Goal: Task Accomplishment & Management: Manage account settings

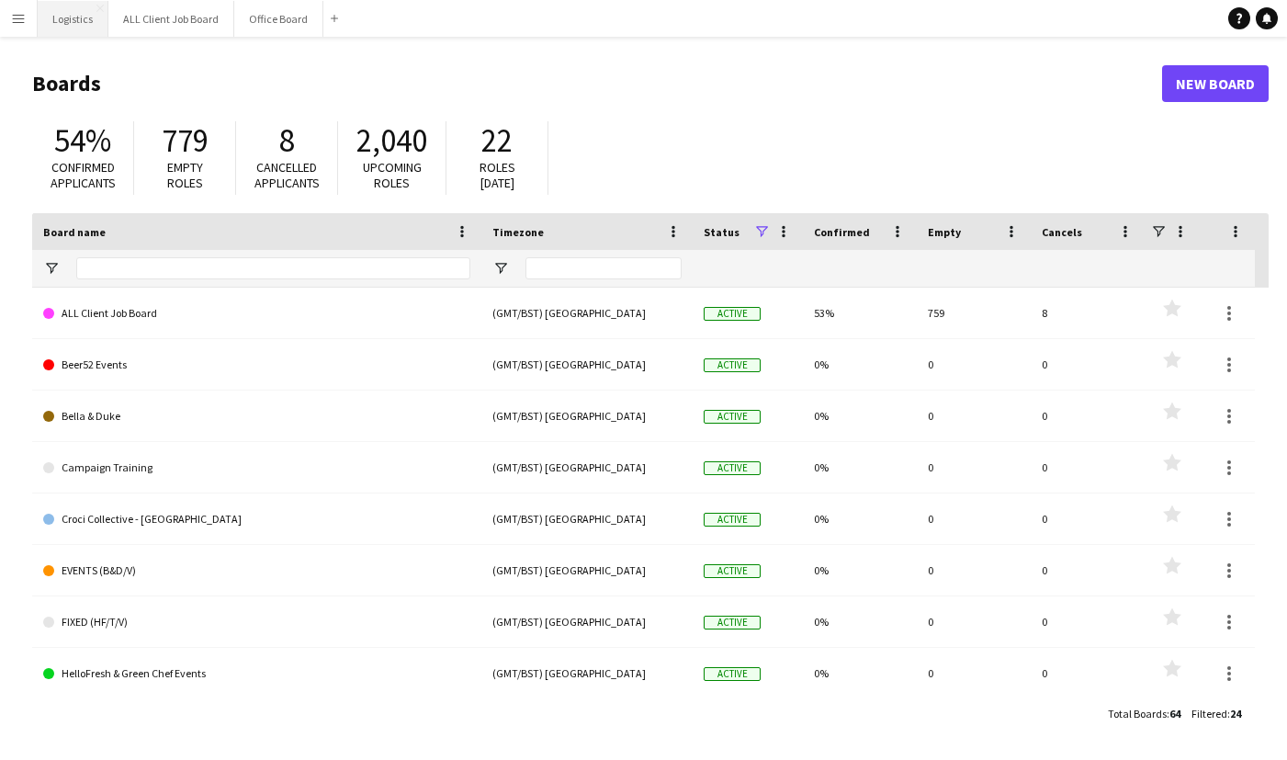
click at [59, 18] on button "Logistics Close" at bounding box center [73, 19] width 71 height 36
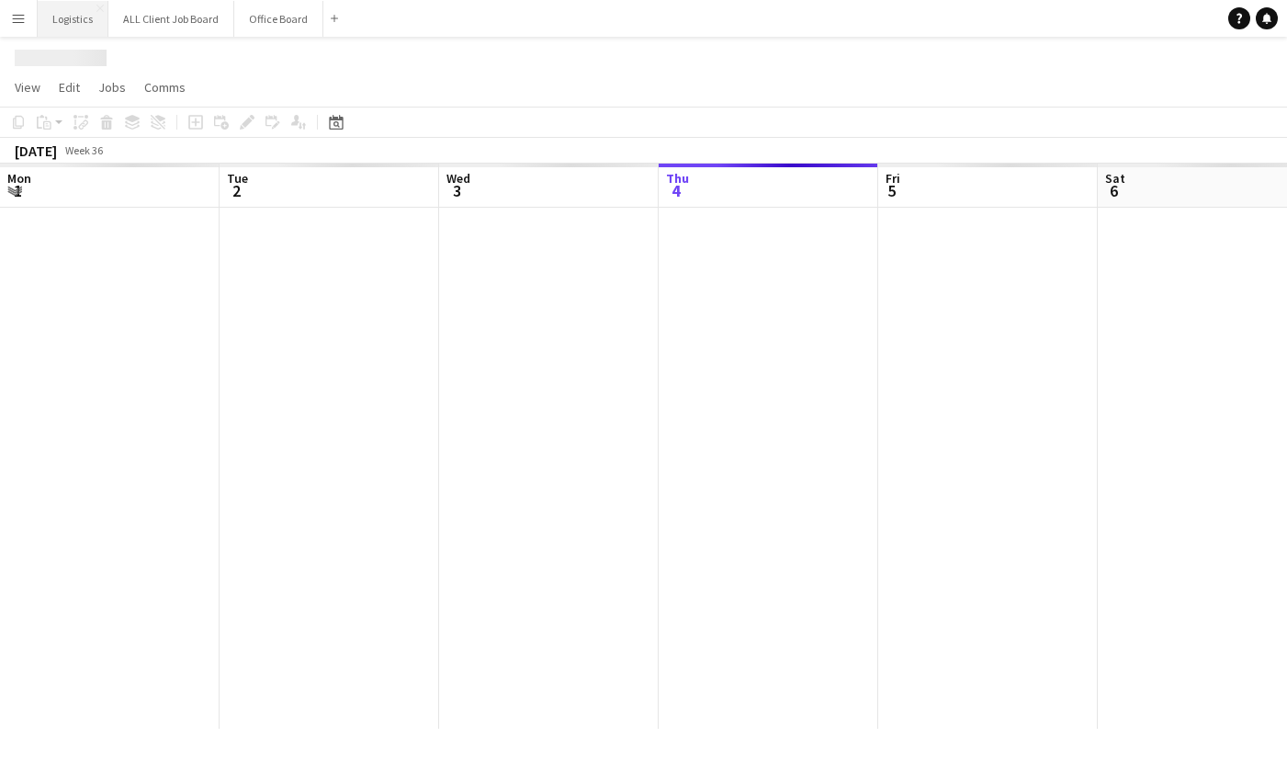
scroll to position [0, 439]
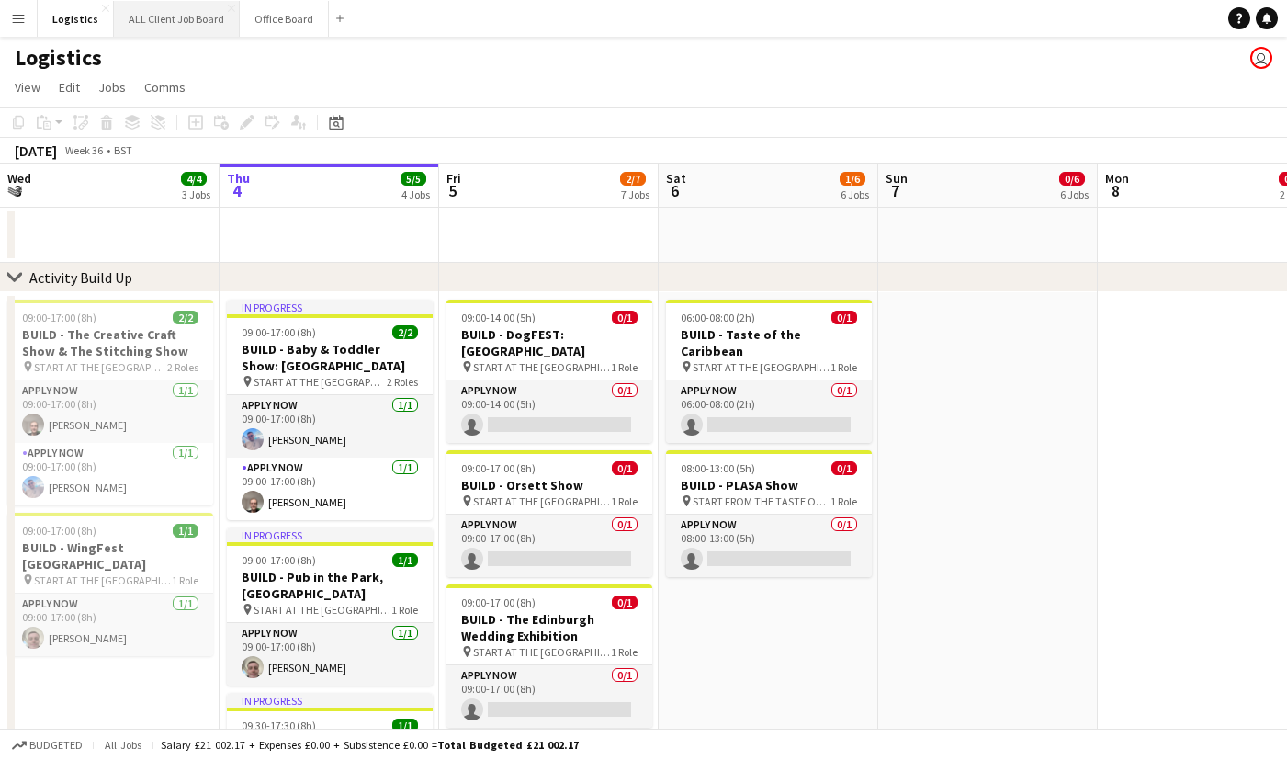
click at [164, 25] on button "ALL Client Job Board Close" at bounding box center [177, 19] width 126 height 36
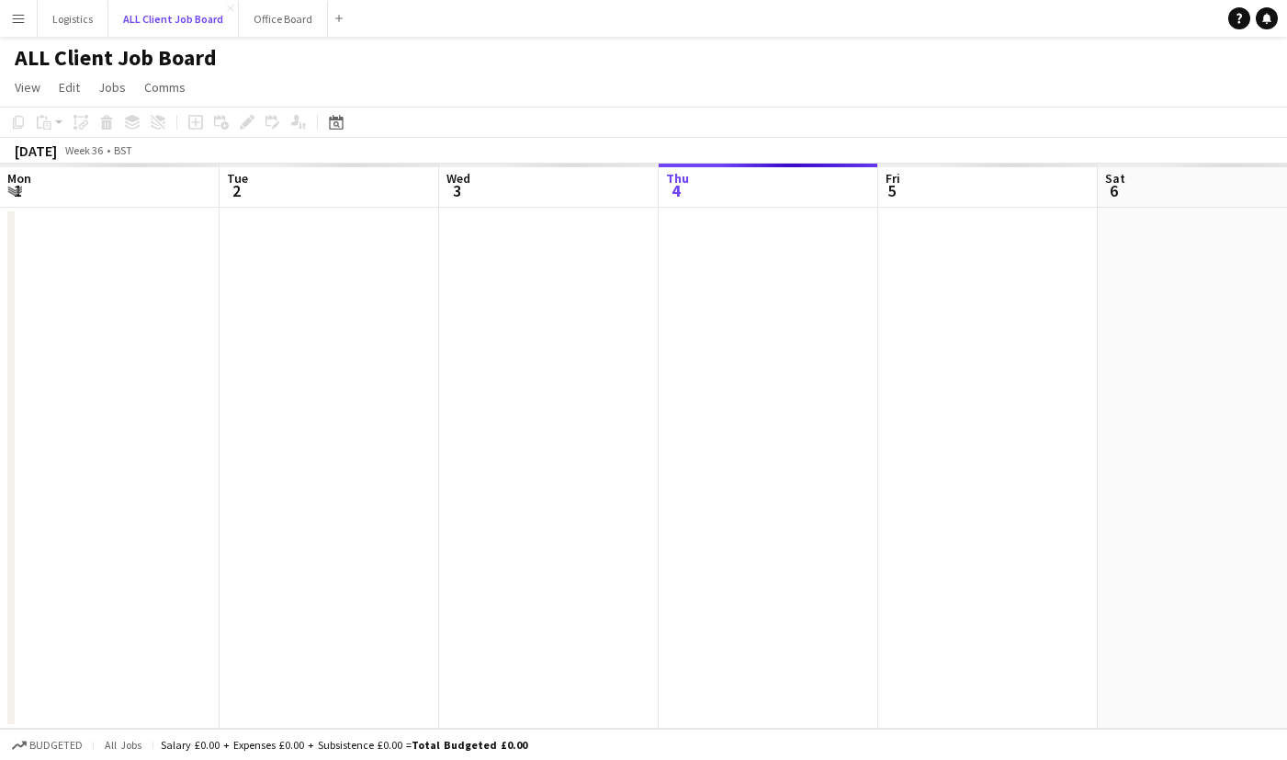
scroll to position [0, 439]
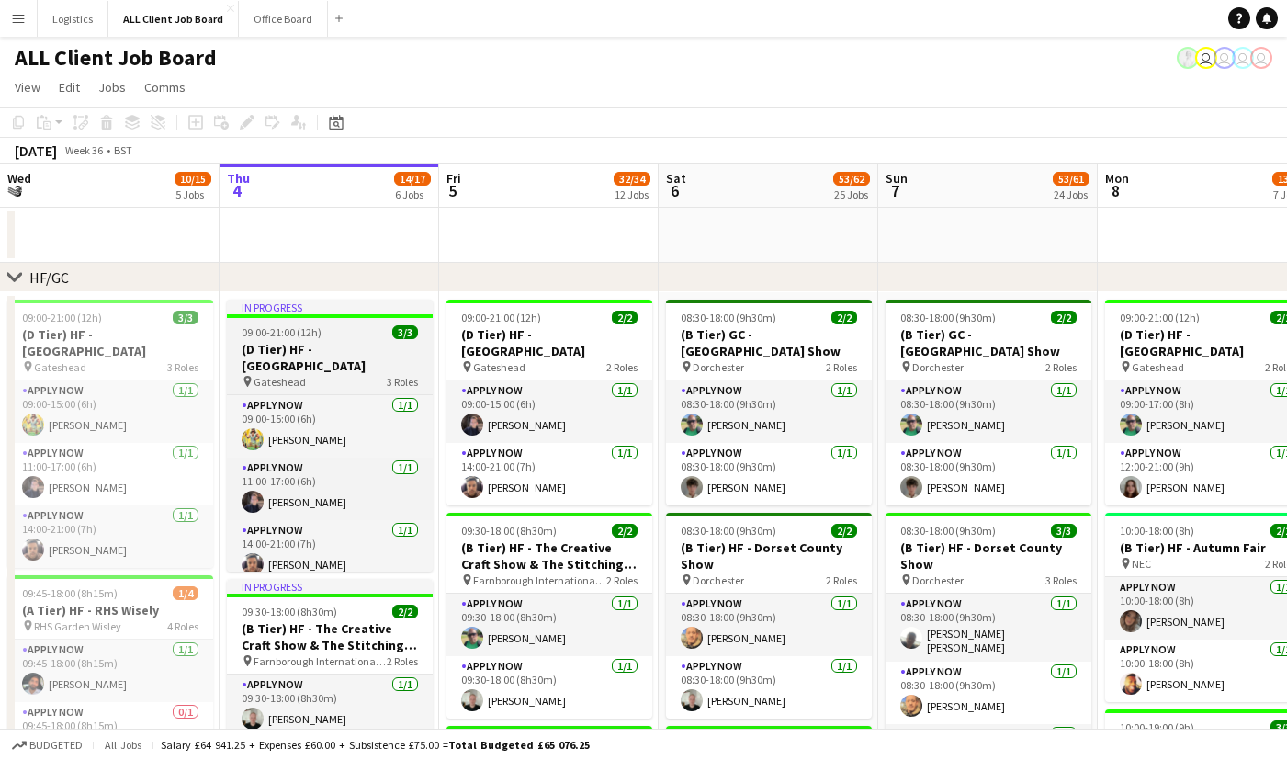
click at [367, 329] on div "09:00-21:00 (12h) 3/3" at bounding box center [330, 332] width 206 height 14
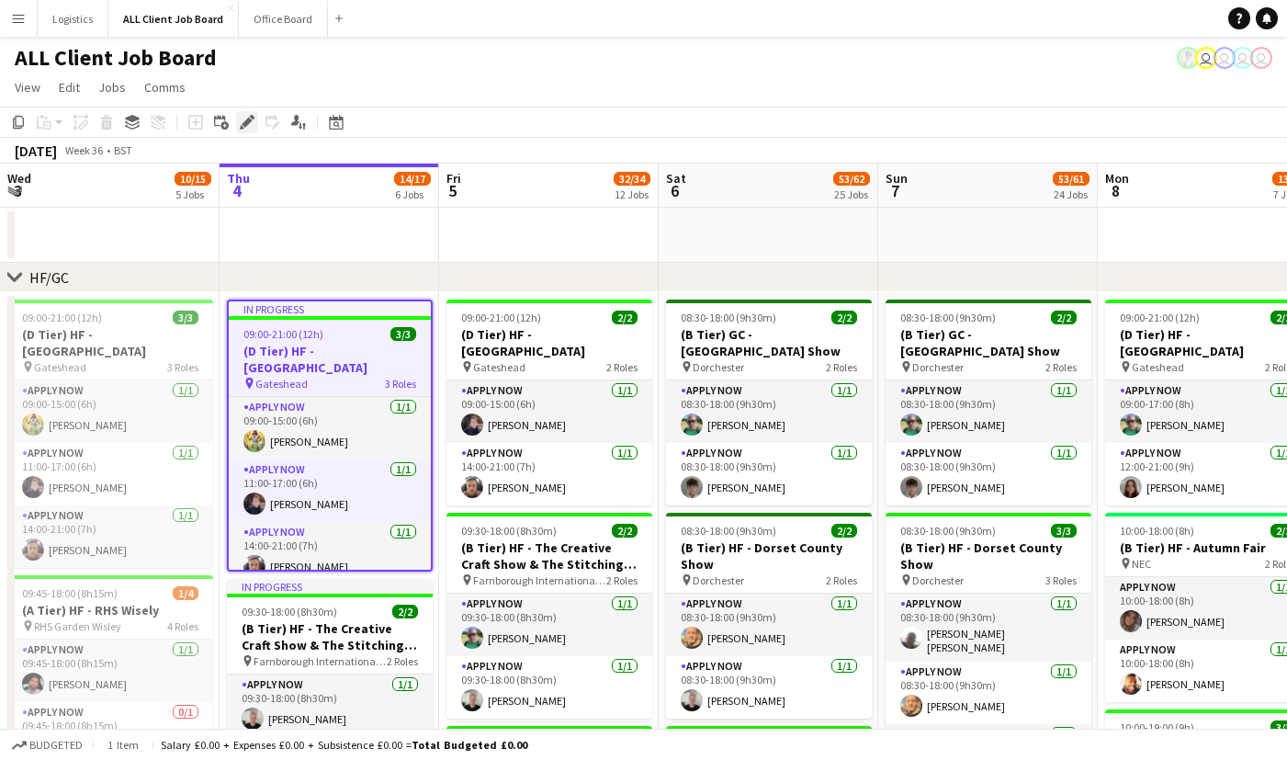
click at [244, 121] on icon "Edit" at bounding box center [247, 122] width 15 height 15
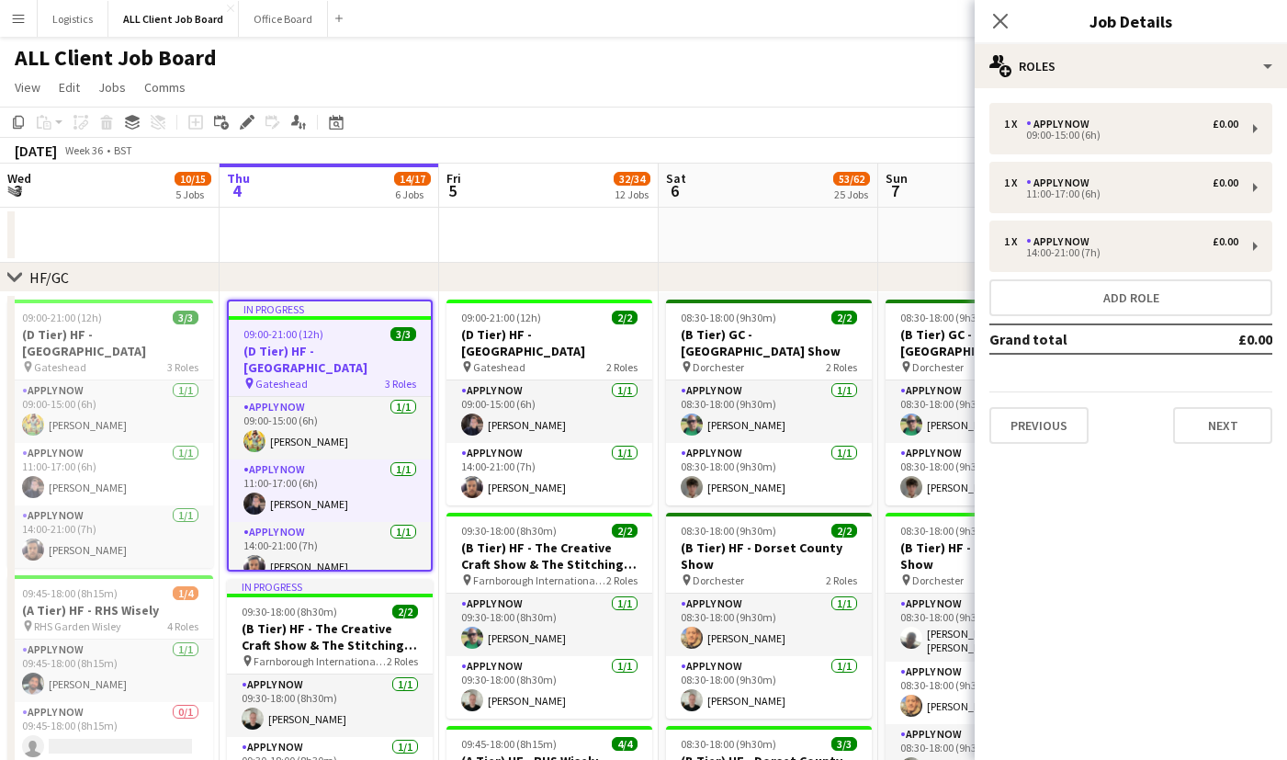
click at [1236, 444] on div "1 x APPLY NOW £0.00 09:00-15:00 (6h) 1 x APPLY NOW £0.00 11:00-17:00 (6h) 1 x A…" at bounding box center [1131, 273] width 312 height 370
click at [1230, 422] on button "Next" at bounding box center [1222, 425] width 99 height 37
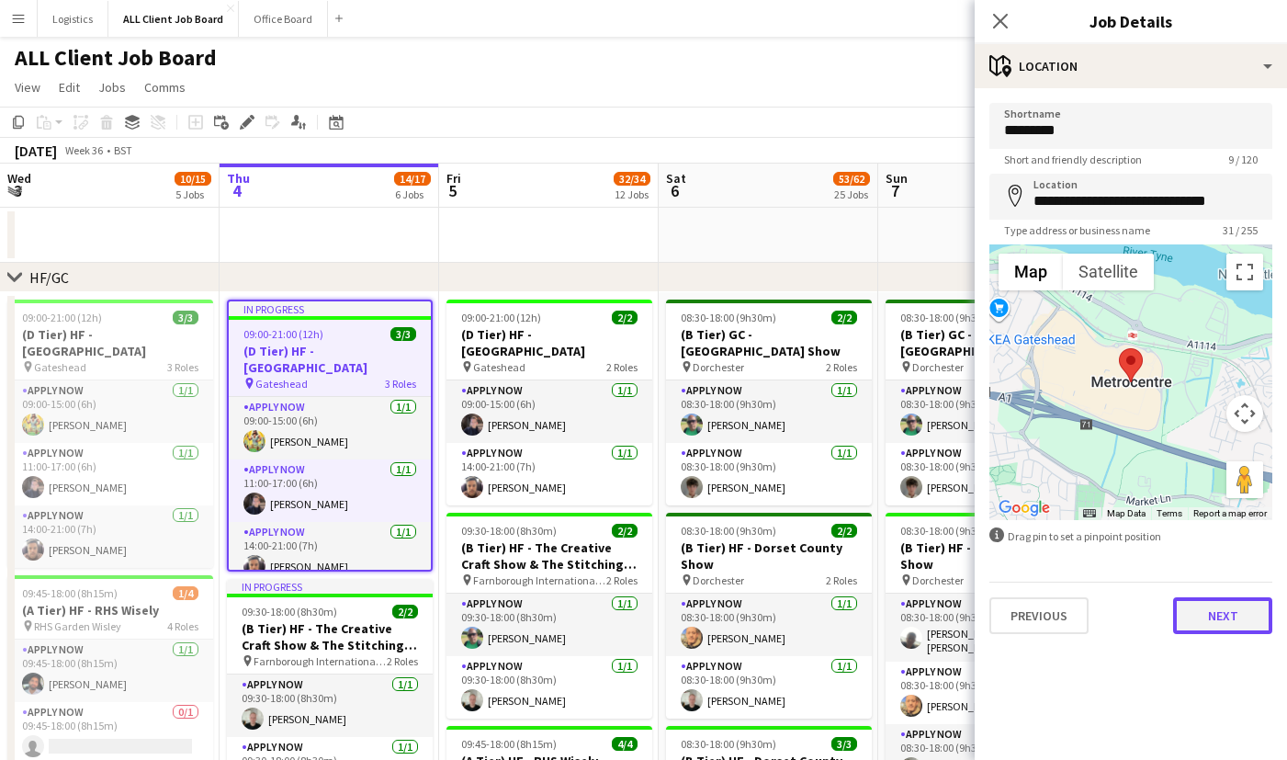
click at [1214, 614] on button "Next" at bounding box center [1222, 615] width 99 height 37
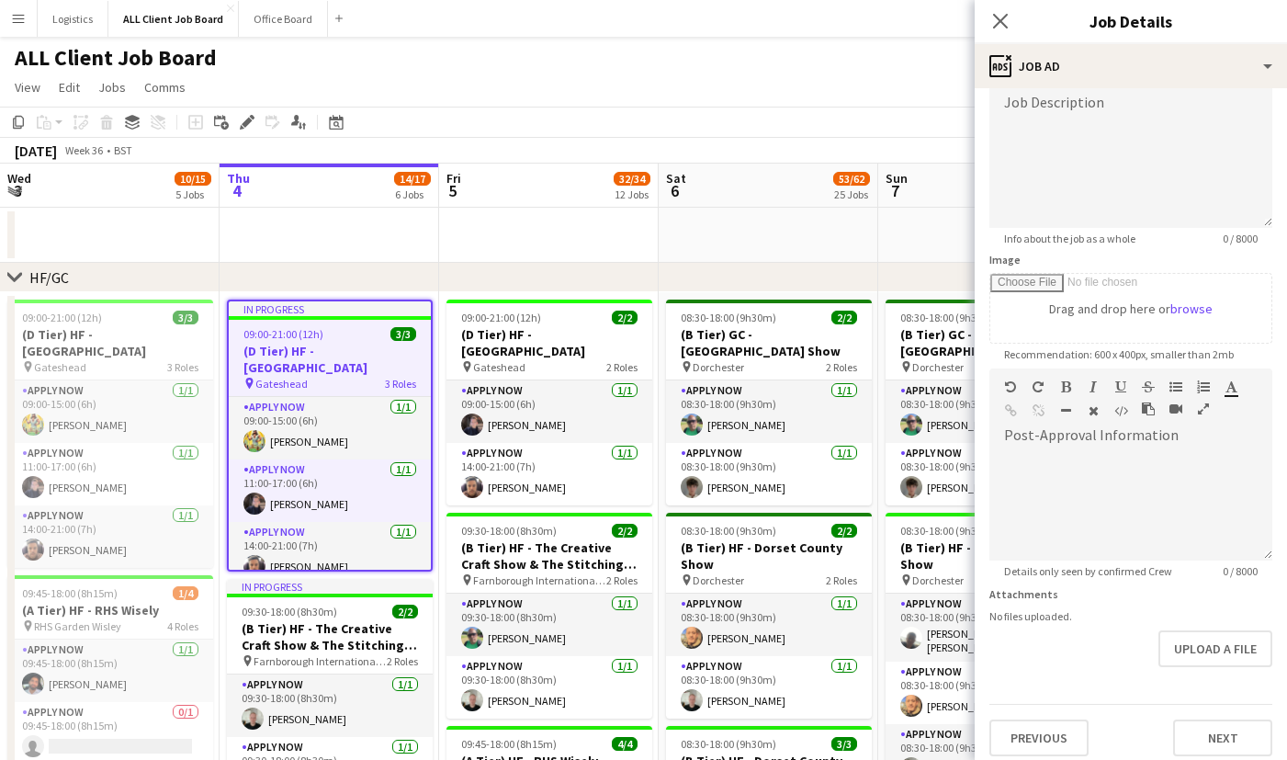
scroll to position [148, 0]
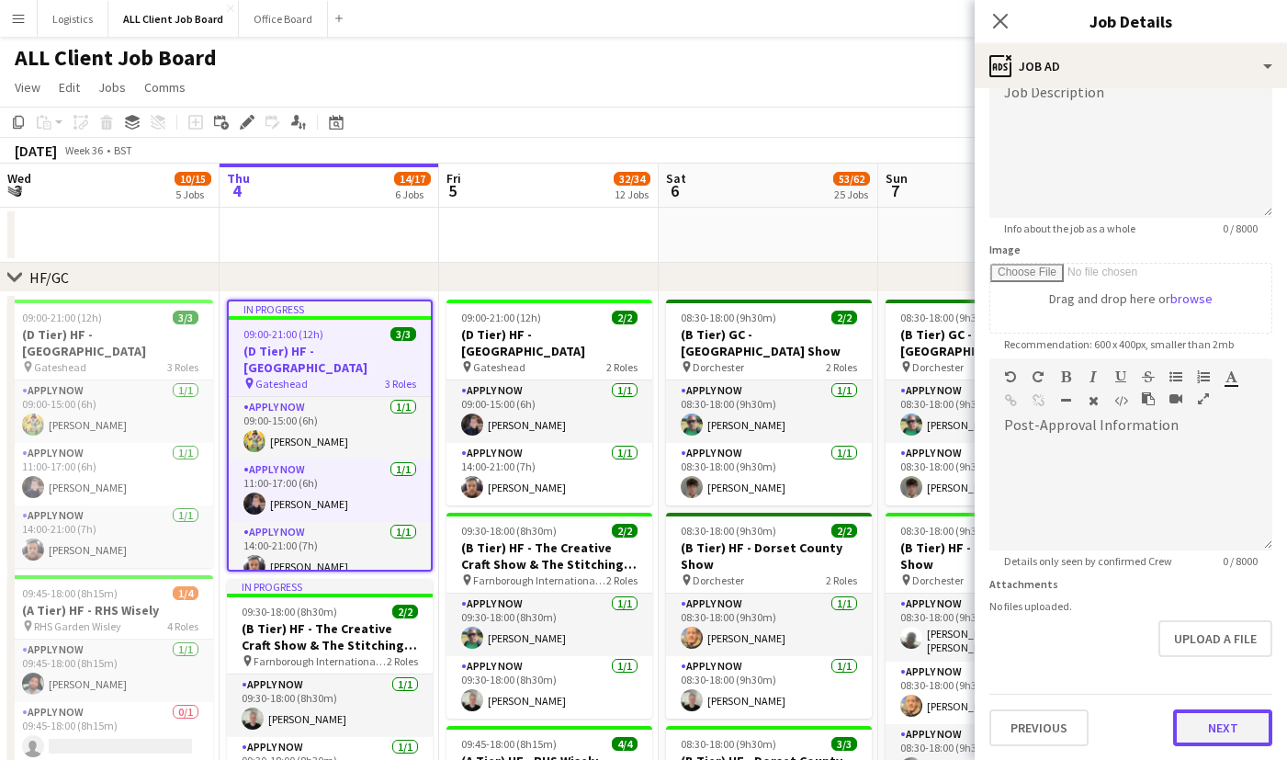
click at [1209, 738] on button "Next" at bounding box center [1222, 727] width 99 height 37
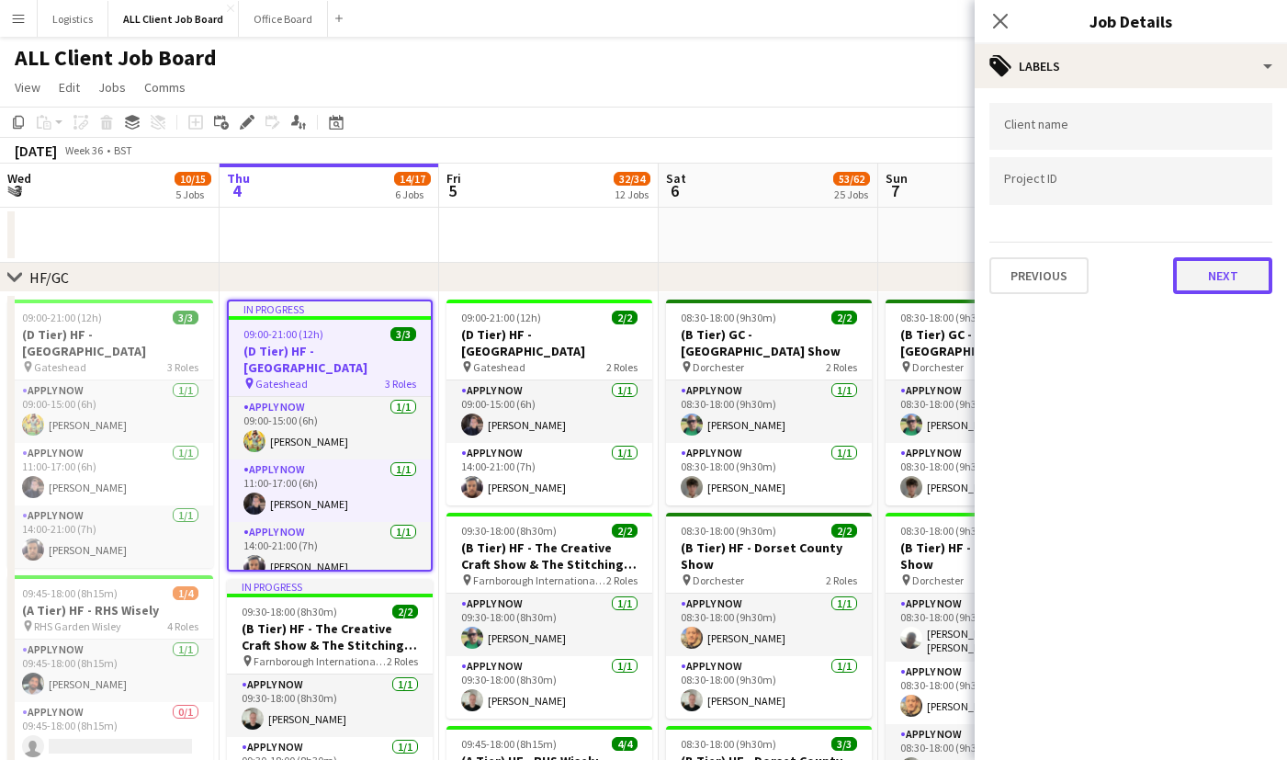
click at [1202, 283] on button "Next" at bounding box center [1222, 275] width 99 height 37
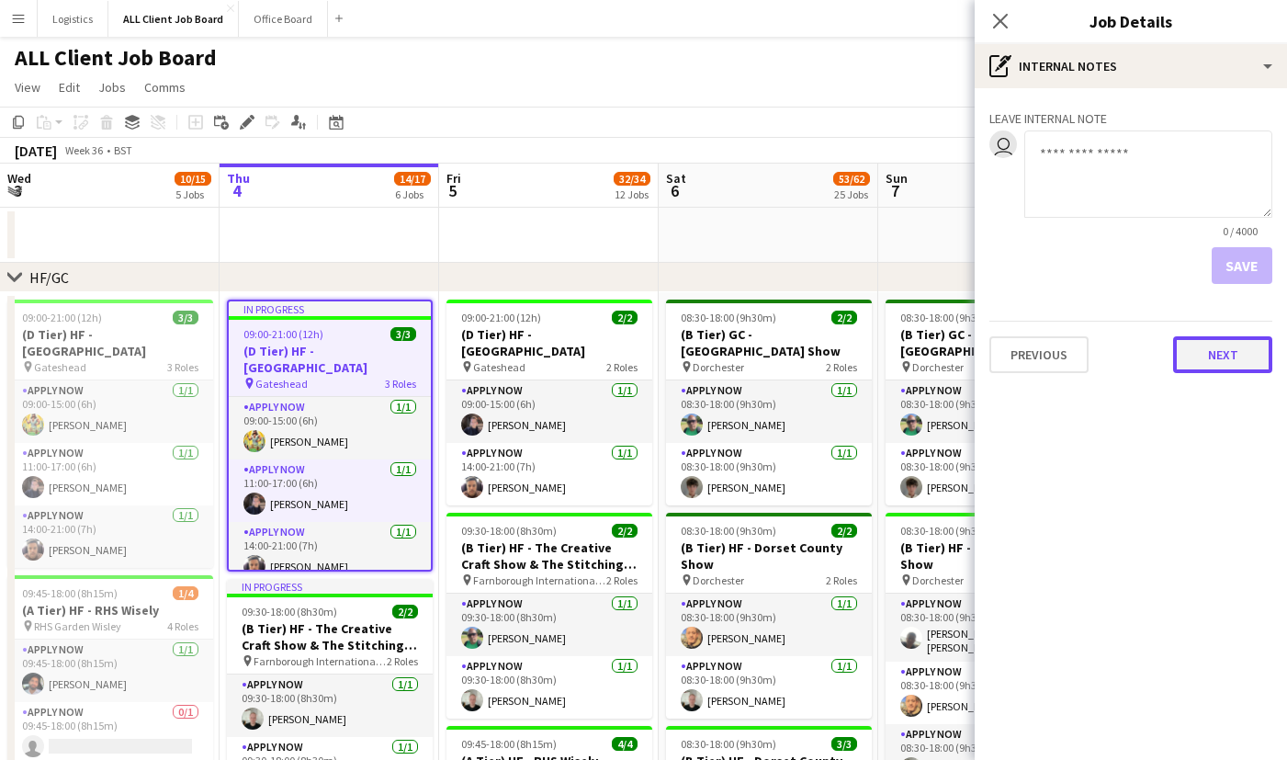
click at [1192, 363] on button "Next" at bounding box center [1222, 354] width 99 height 37
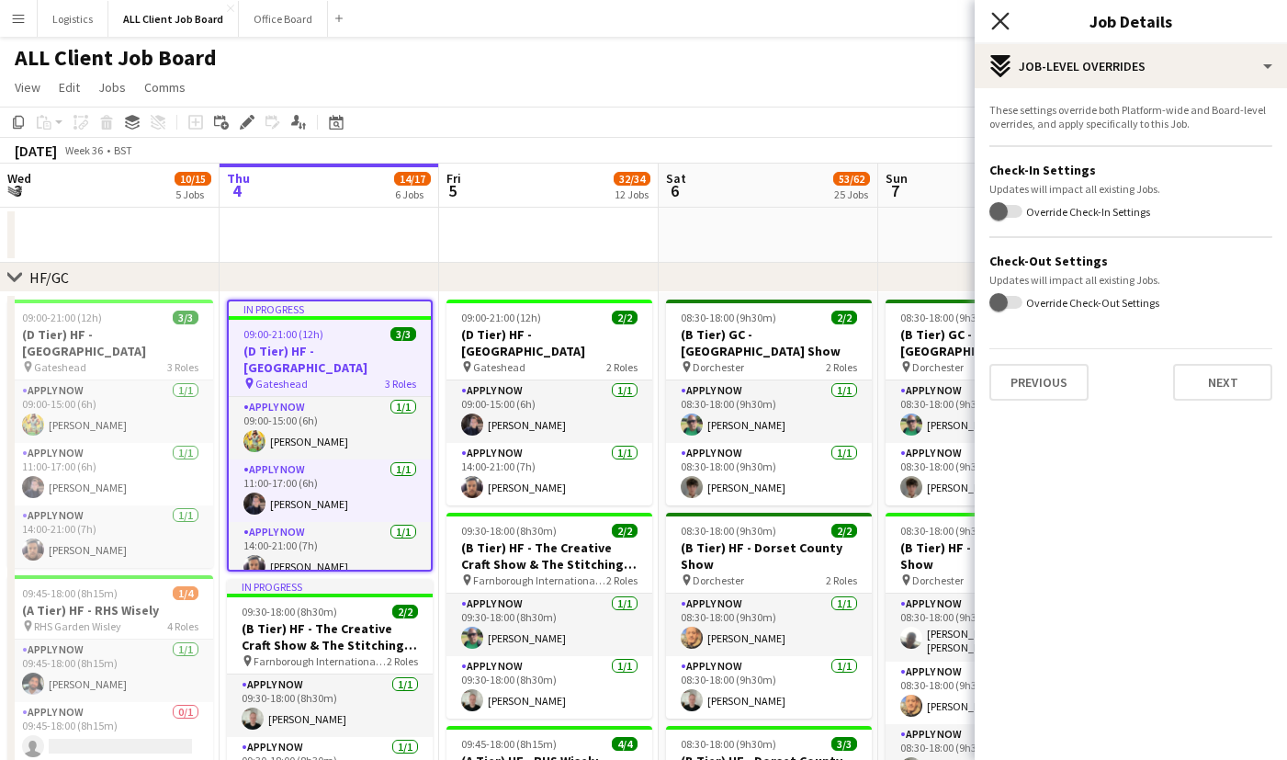
click at [1004, 25] on icon at bounding box center [1000, 20] width 17 height 17
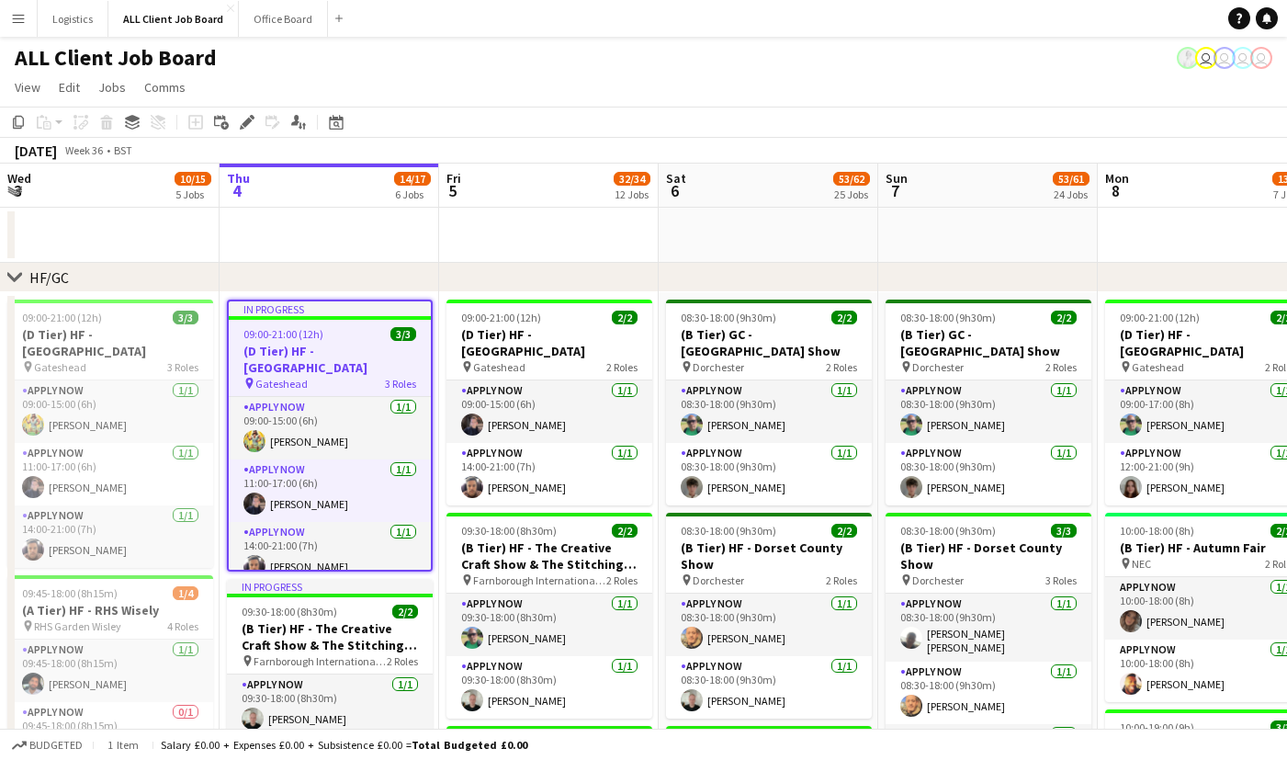
click at [22, 20] on app-icon "Menu" at bounding box center [18, 18] width 15 height 15
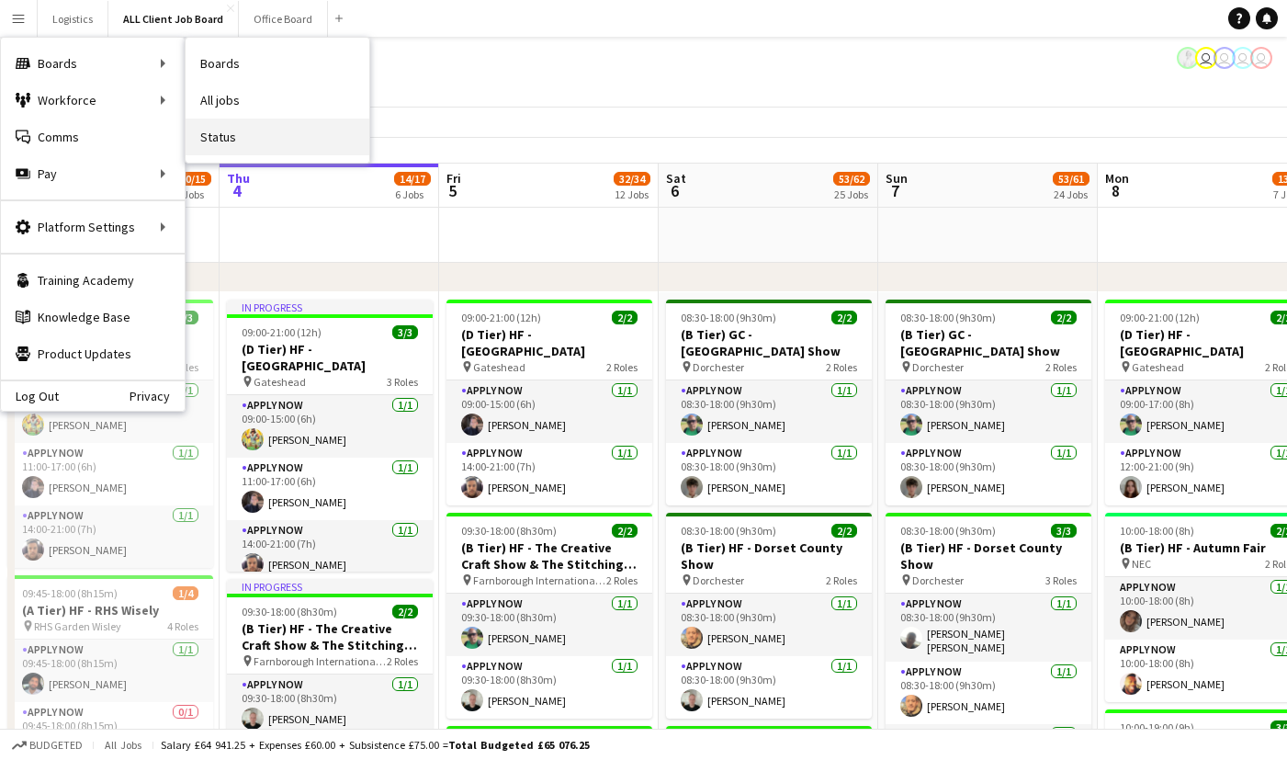
click at [232, 142] on link "Status" at bounding box center [278, 137] width 184 height 37
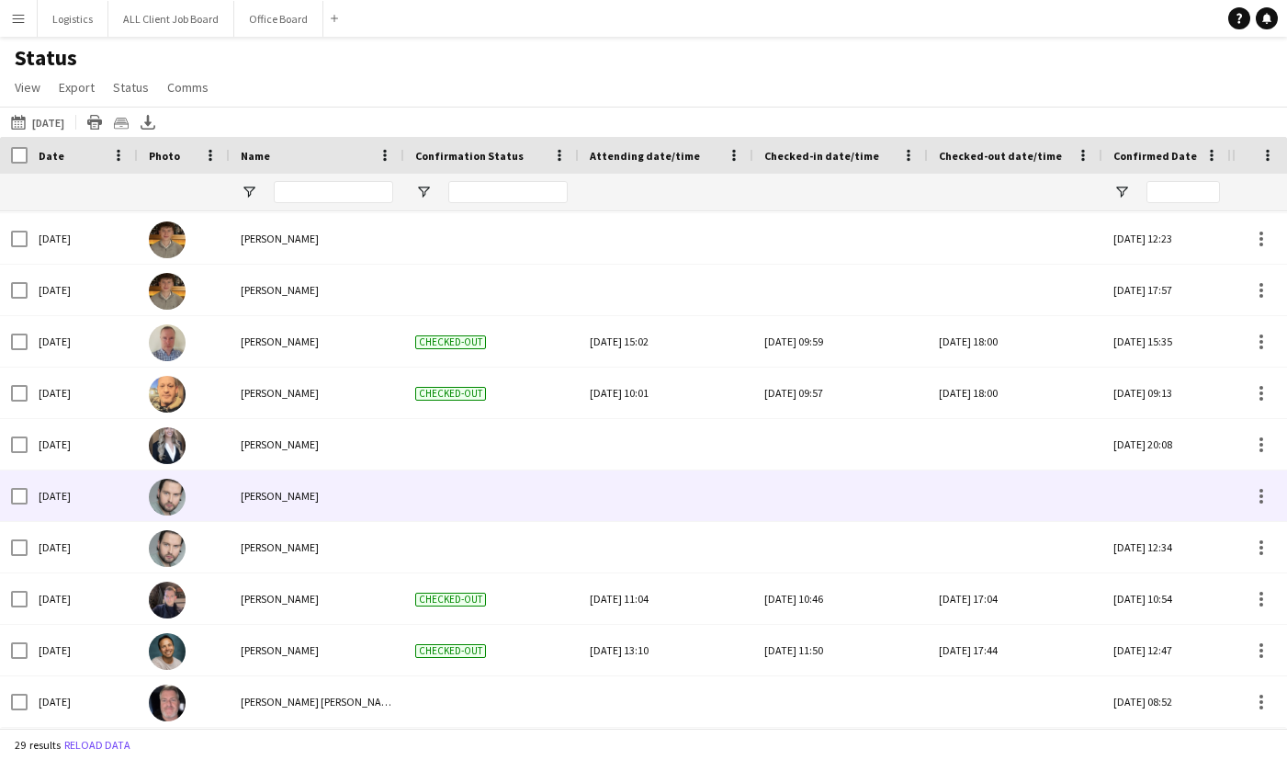
scroll to position [786, 0]
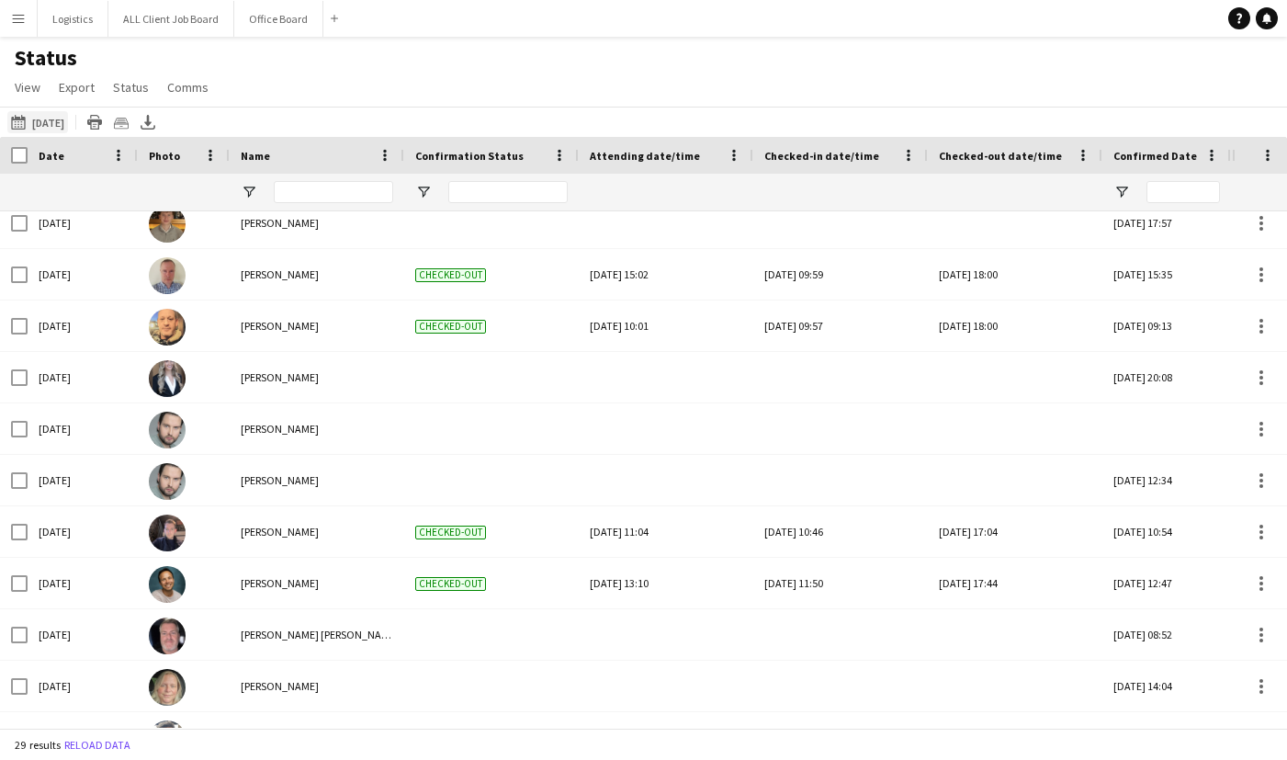
click at [62, 113] on button "[DATE] to [DATE] [DATE]" at bounding box center [37, 122] width 61 height 22
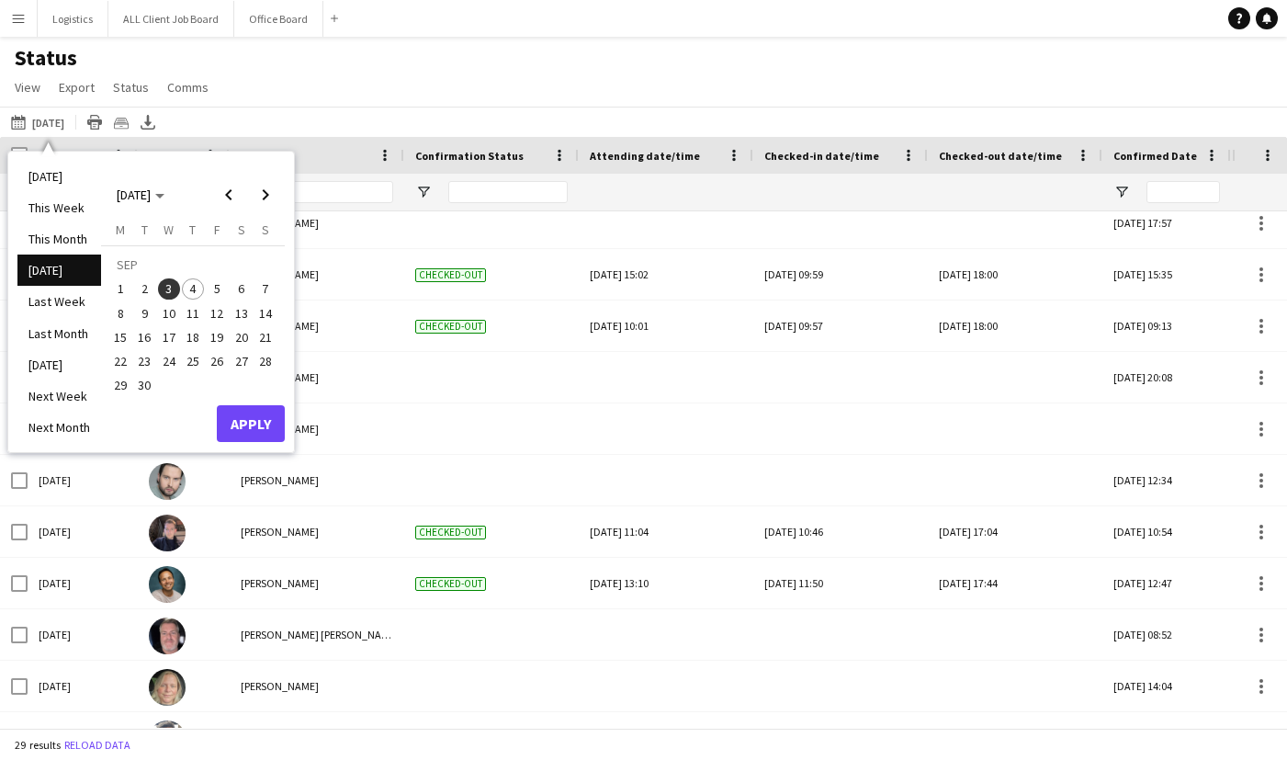
click at [189, 292] on span "4" at bounding box center [193, 289] width 22 height 22
click at [241, 434] on button "Apply" at bounding box center [251, 423] width 68 height 37
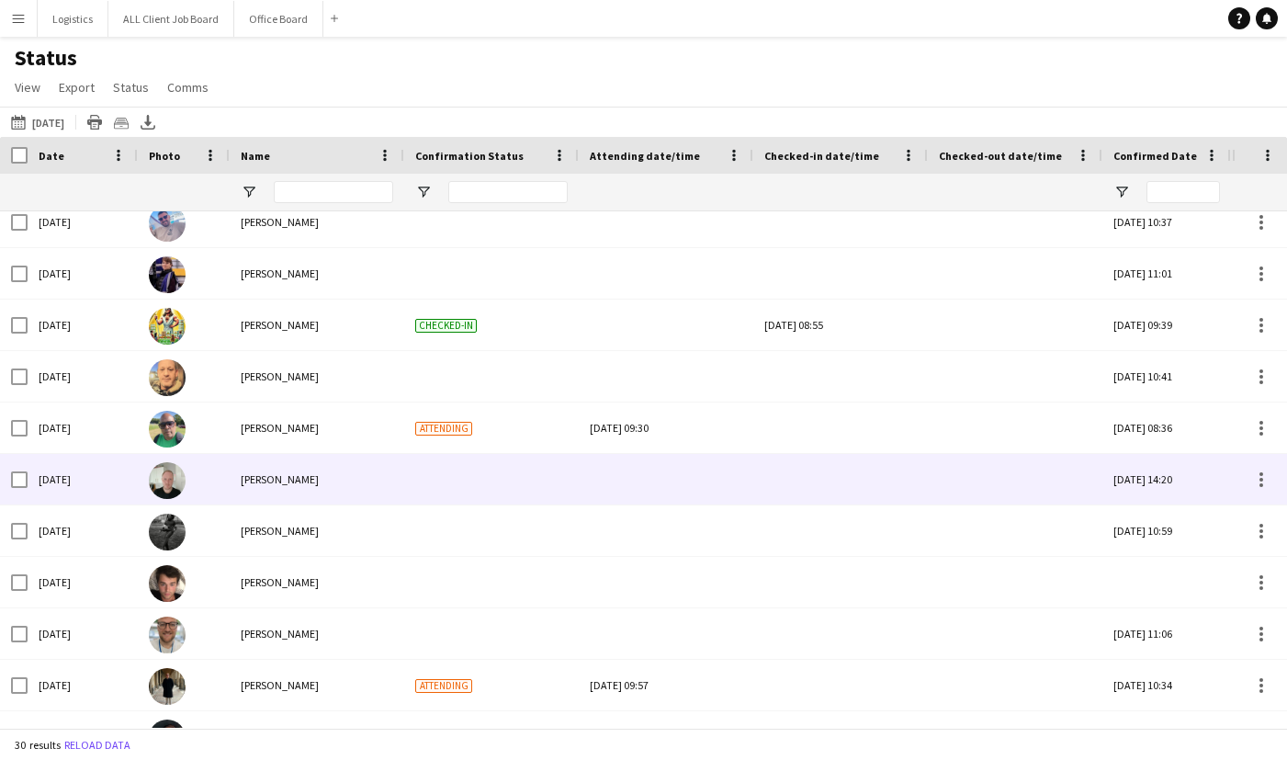
scroll to position [0, 0]
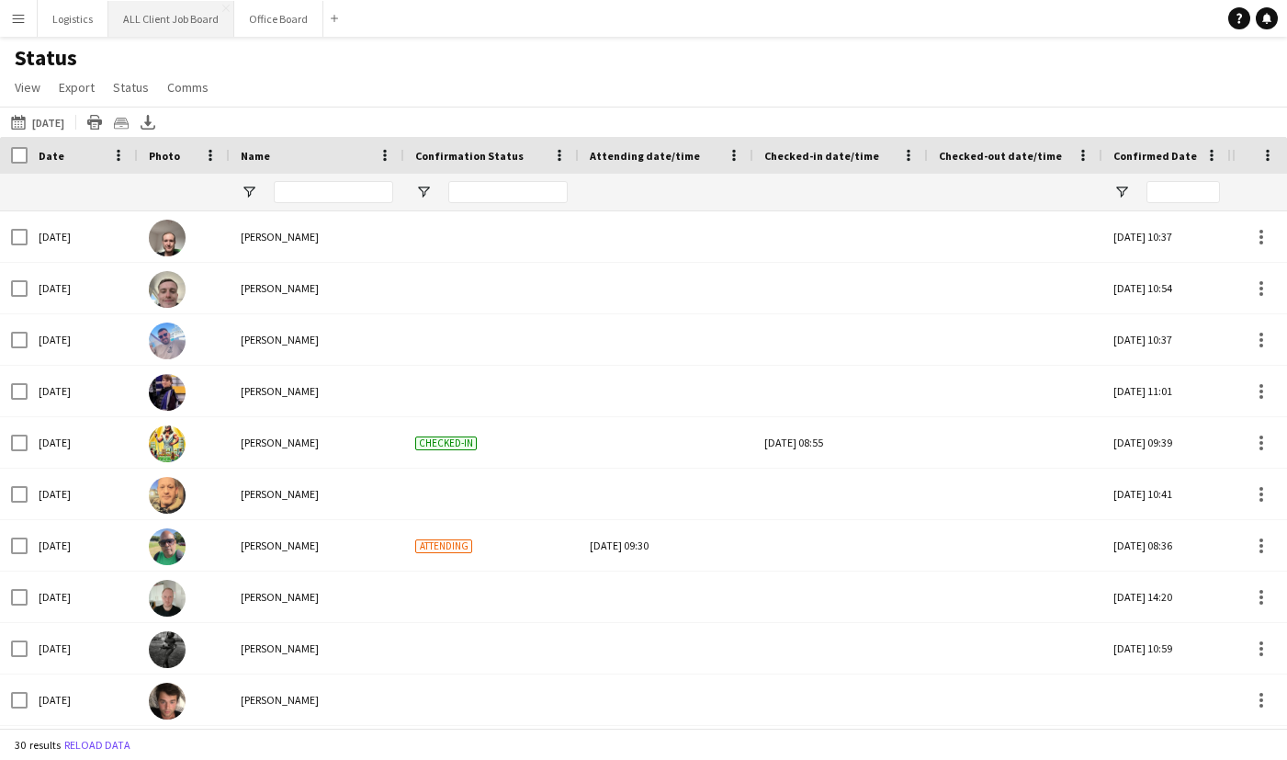
click at [198, 30] on button "ALL Client Job Board Close" at bounding box center [171, 19] width 126 height 36
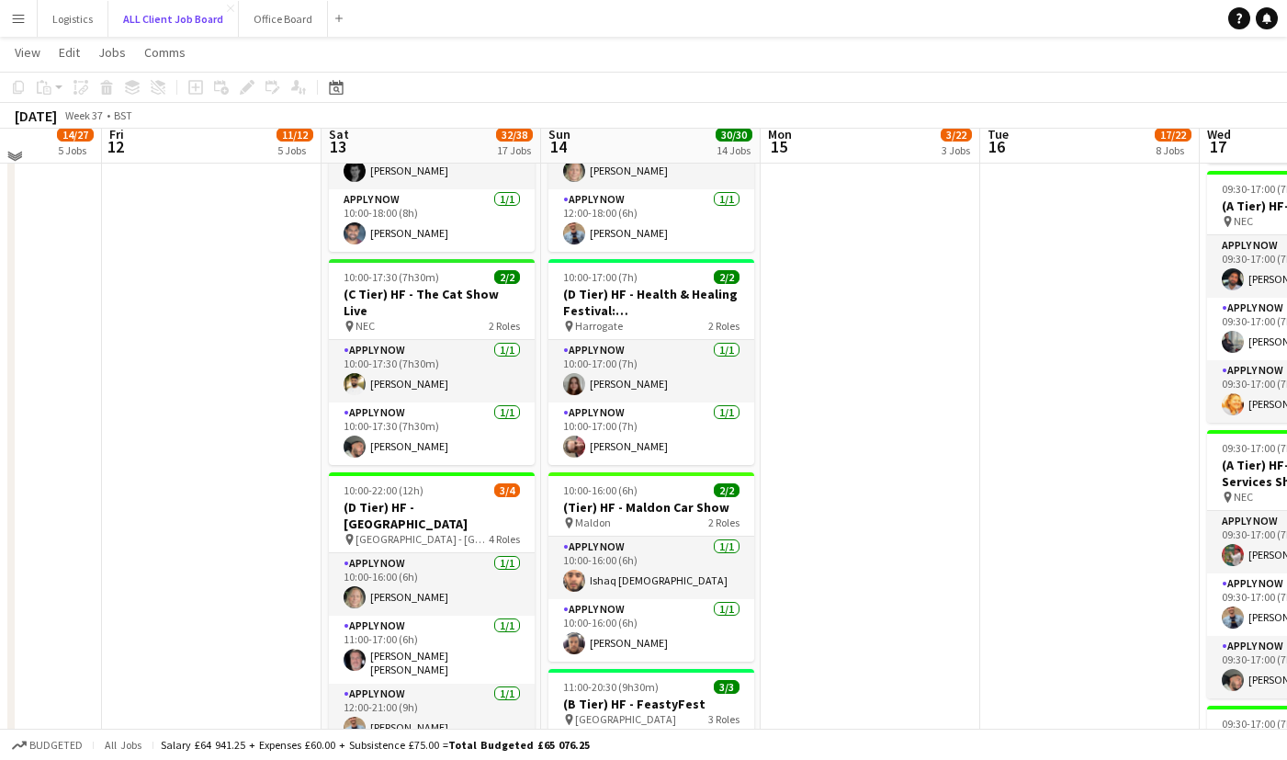
scroll to position [1309, 0]
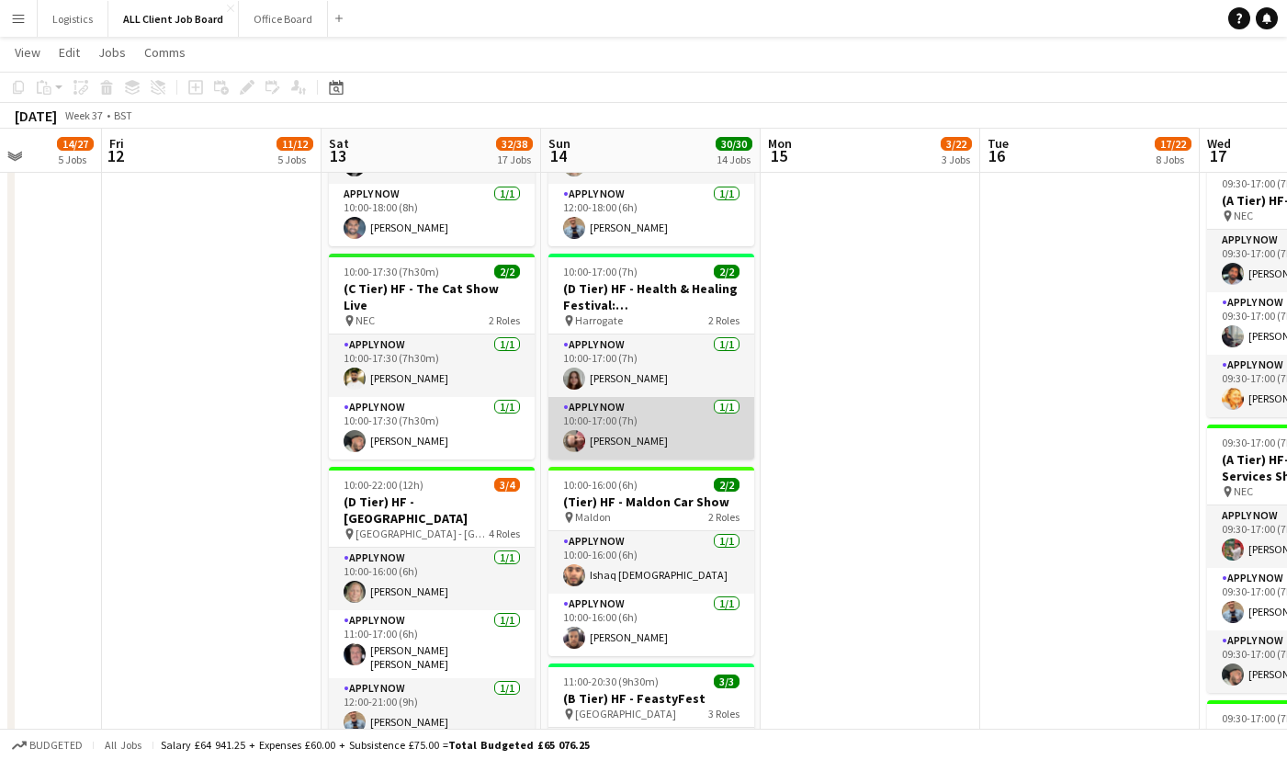
click at [629, 436] on app-card-role "APPLY NOW [DATE] 10:00-17:00 (7h) [PERSON_NAME]" at bounding box center [652, 428] width 206 height 62
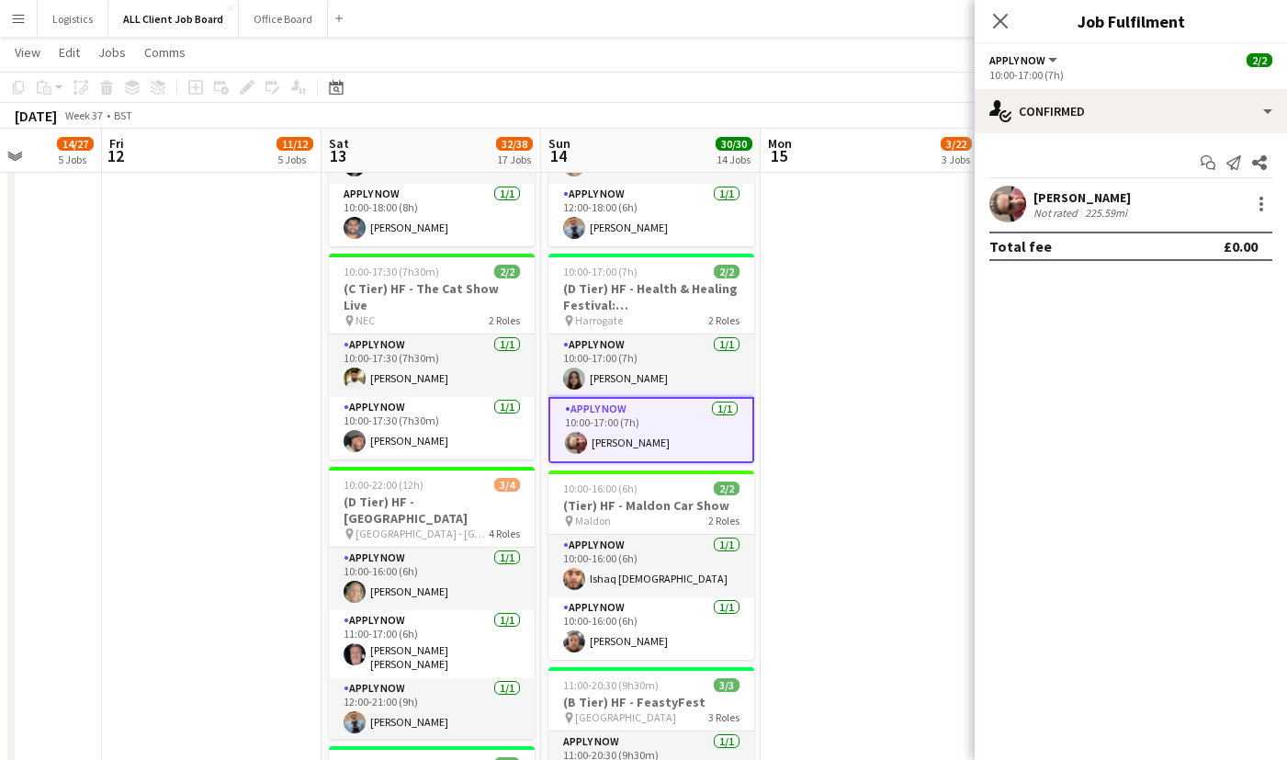
click at [1001, 210] on app-user-avatar at bounding box center [1008, 204] width 37 height 37
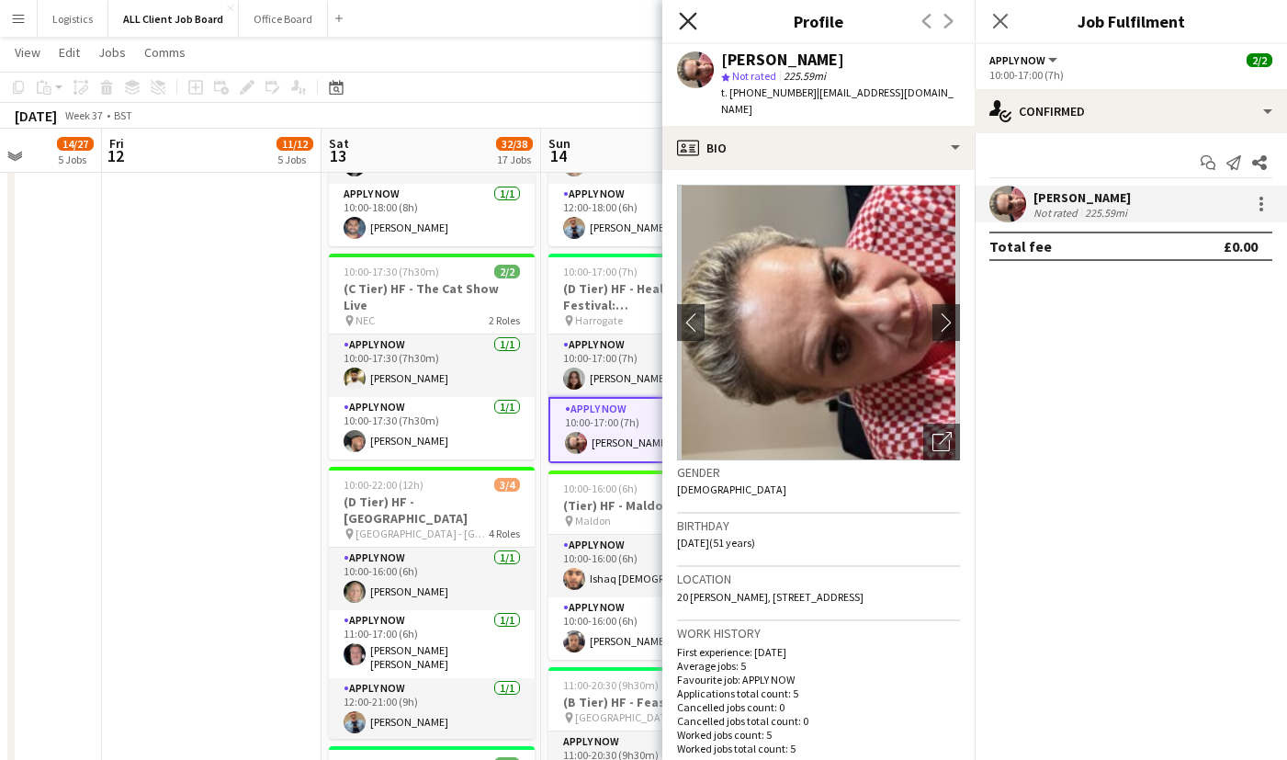
click at [679, 27] on icon "Close pop-in" at bounding box center [687, 20] width 17 height 17
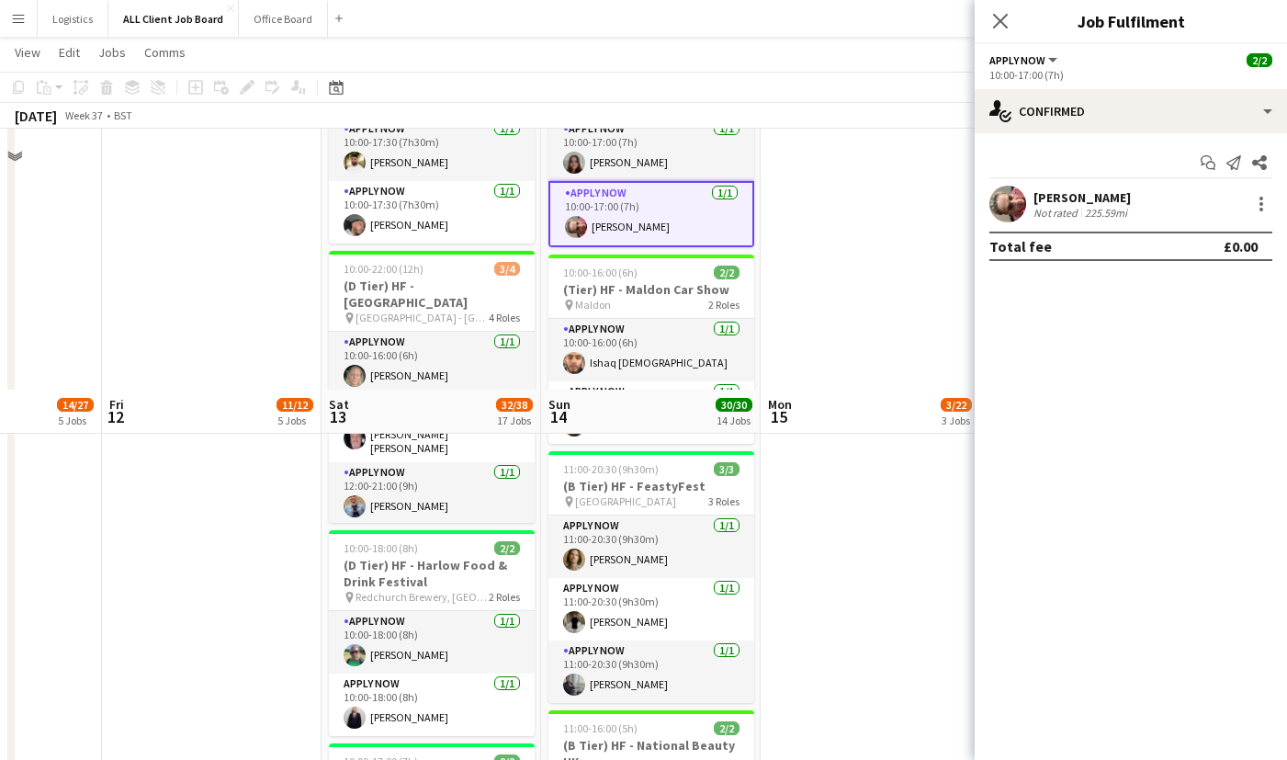
scroll to position [754, 0]
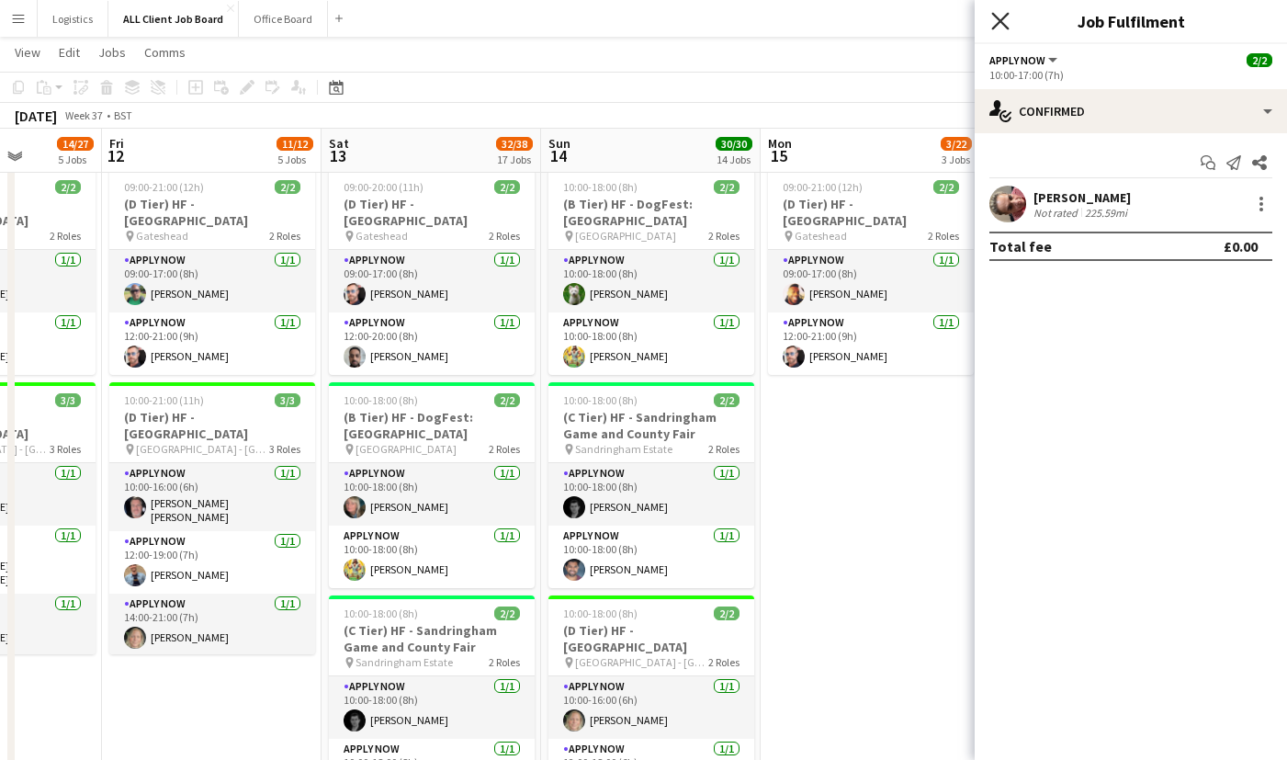
click at [1000, 20] on icon at bounding box center [1000, 20] width 17 height 17
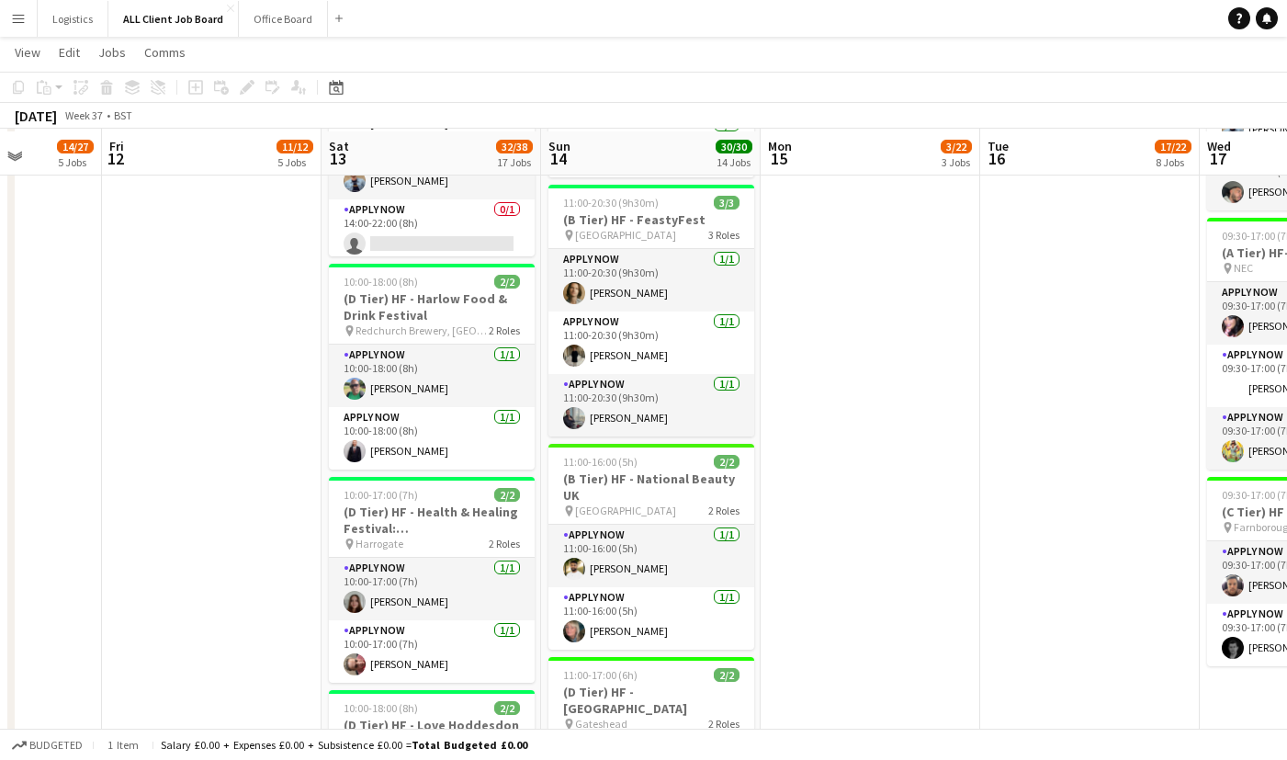
scroll to position [1795, 0]
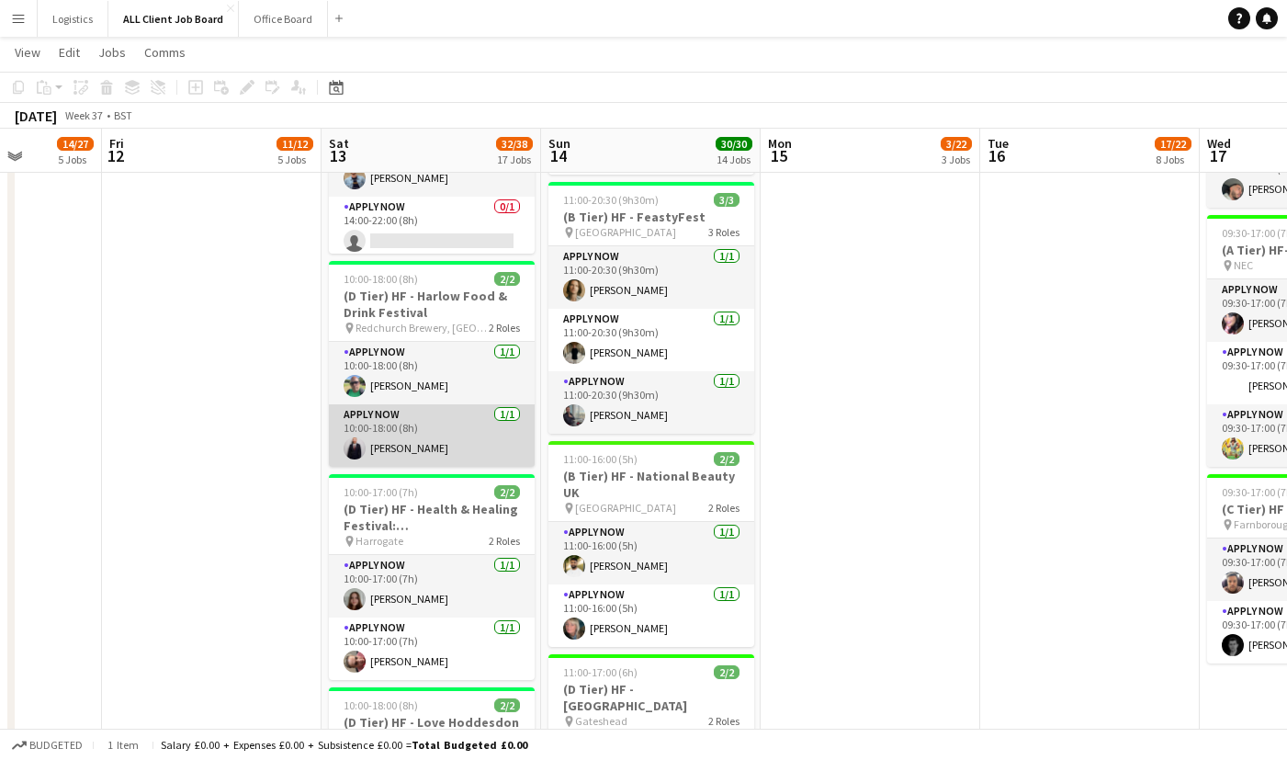
click at [393, 416] on app-card-role "APPLY NOW [DATE] 10:00-18:00 (8h) [PERSON_NAME]" at bounding box center [432, 435] width 206 height 62
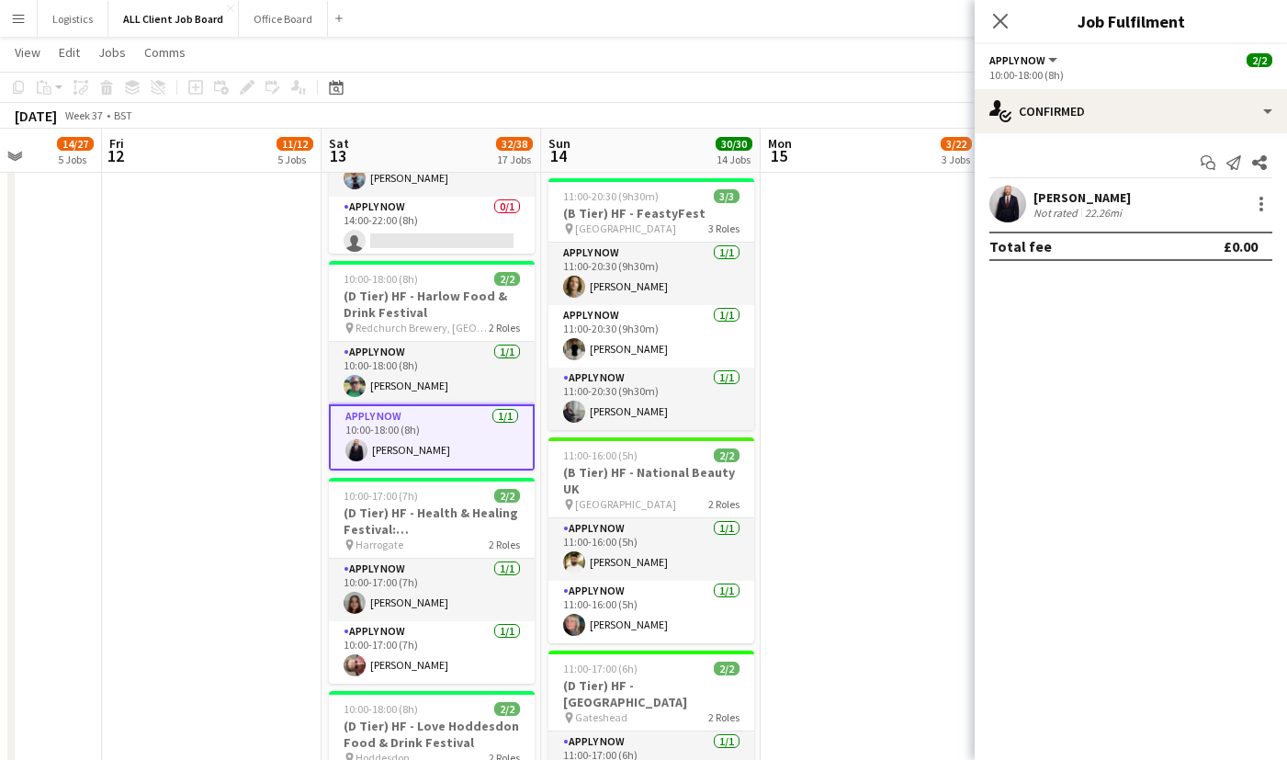
click at [1013, 196] on app-user-avatar at bounding box center [1008, 204] width 37 height 37
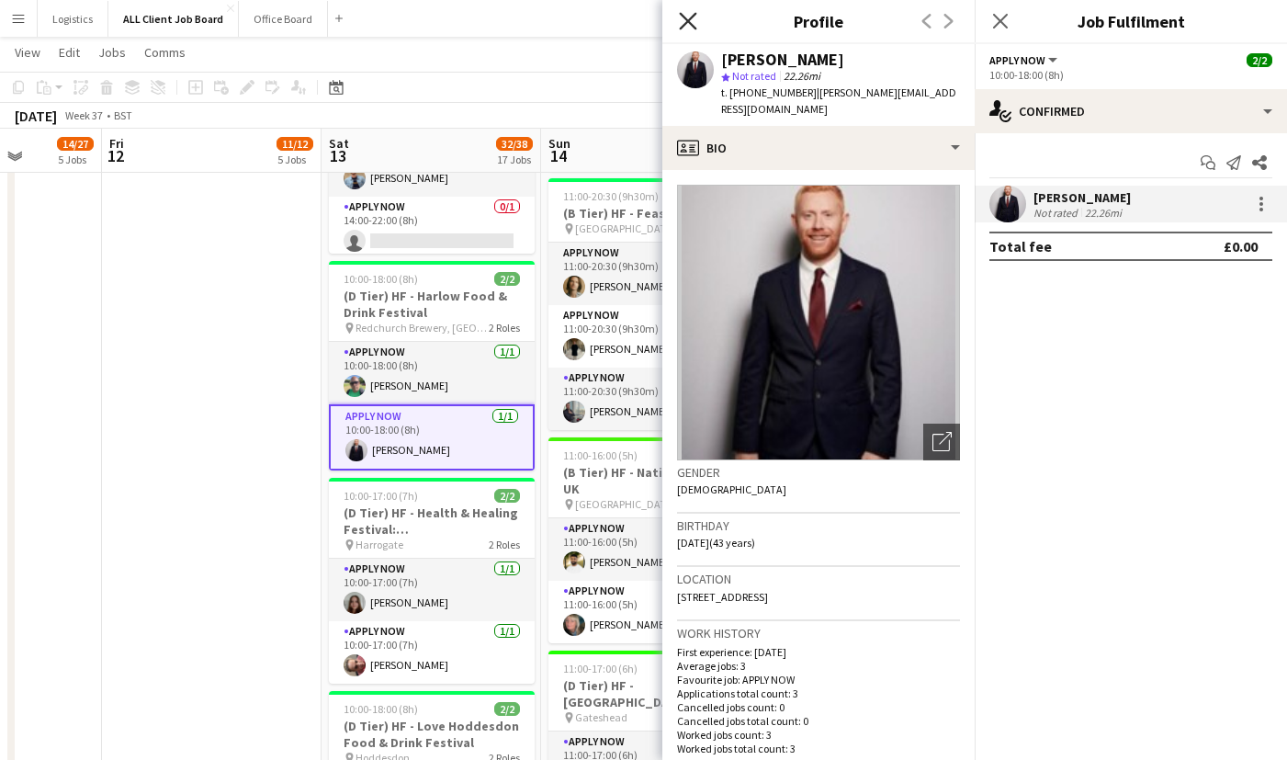
click at [688, 21] on icon at bounding box center [687, 20] width 17 height 17
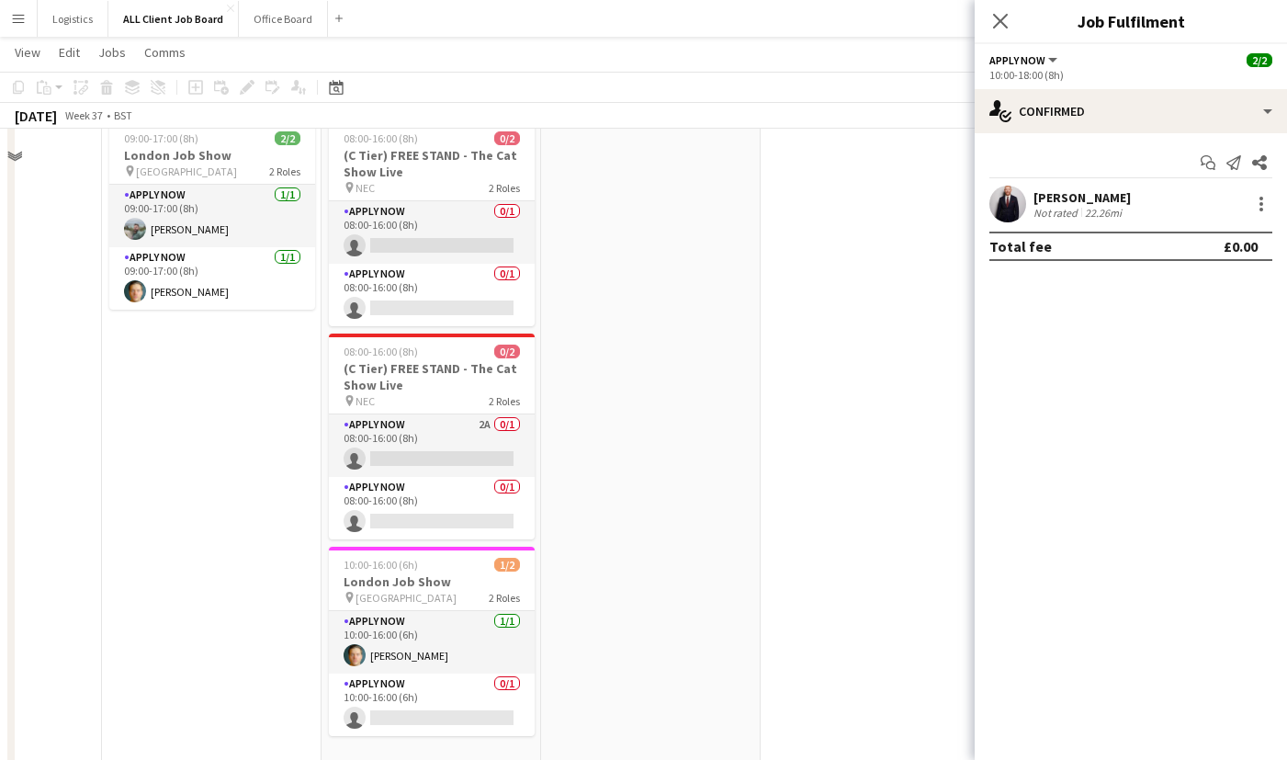
scroll to position [0, 0]
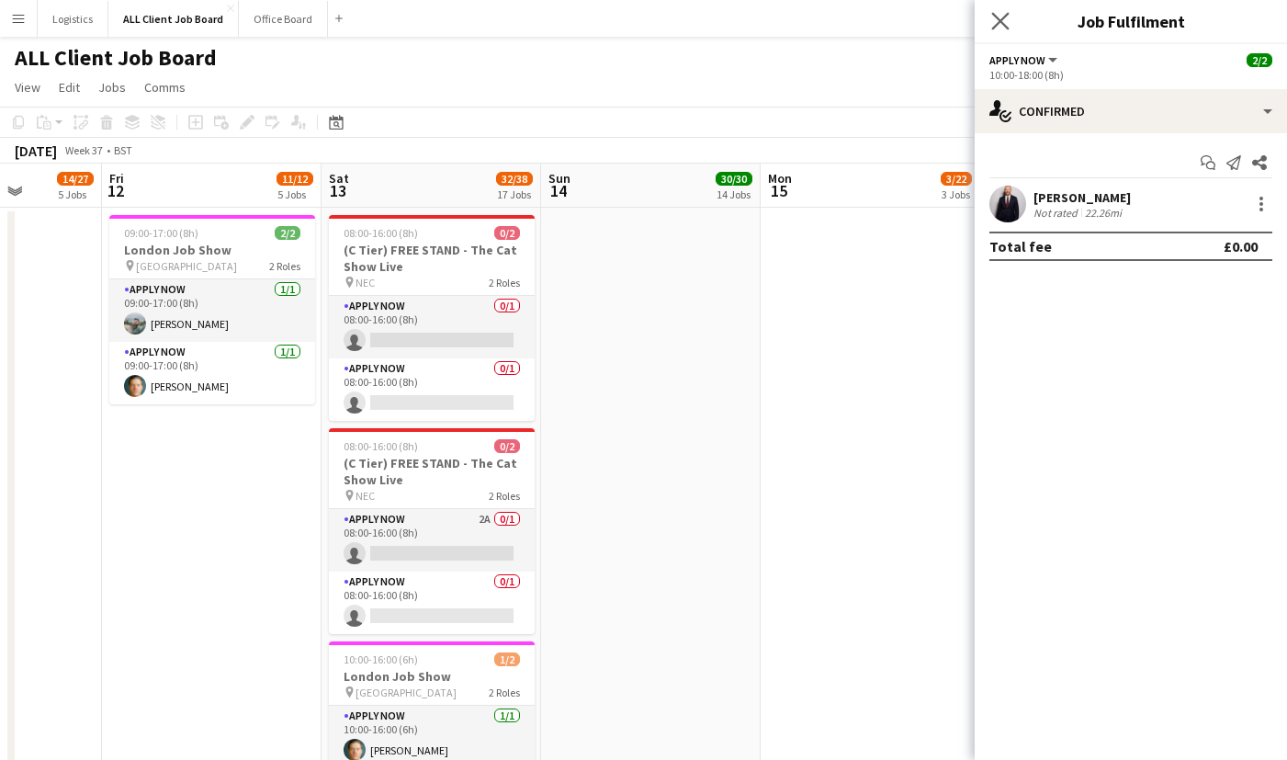
click at [994, 30] on app-icon "Close pop-in" at bounding box center [1001, 21] width 27 height 27
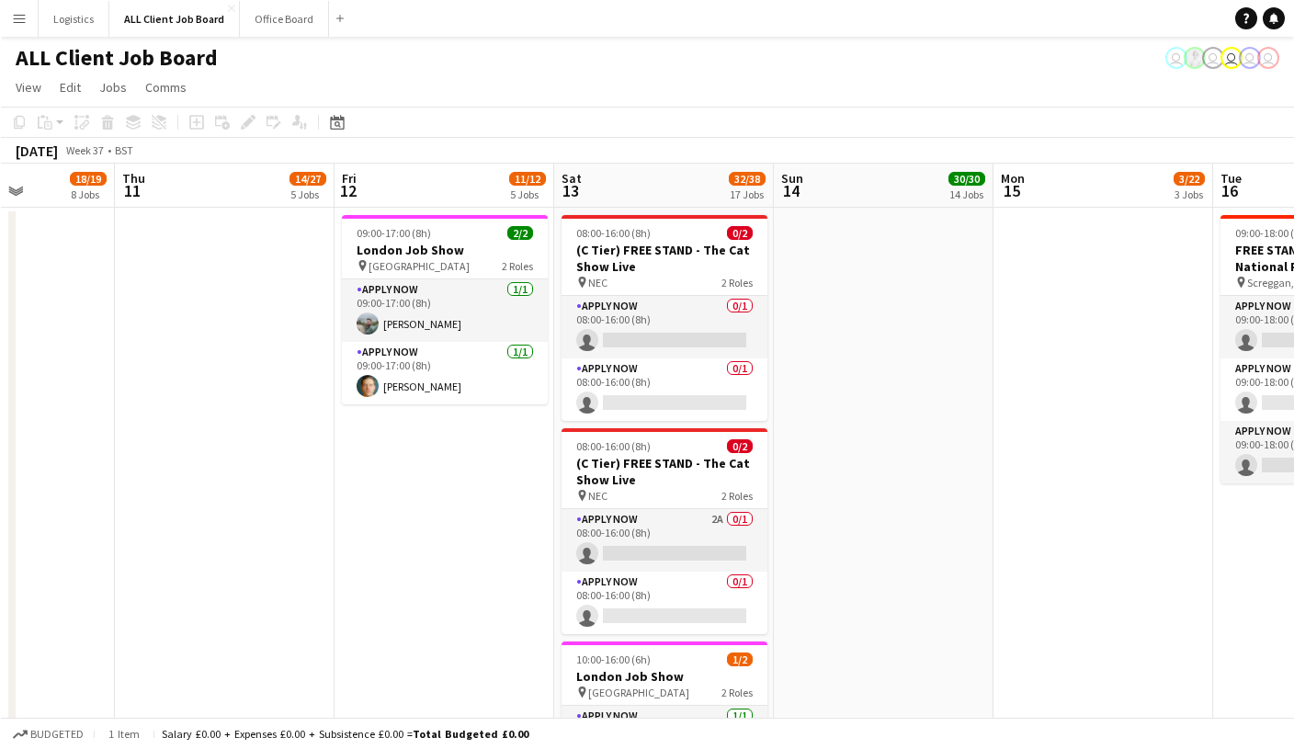
scroll to position [0, 532]
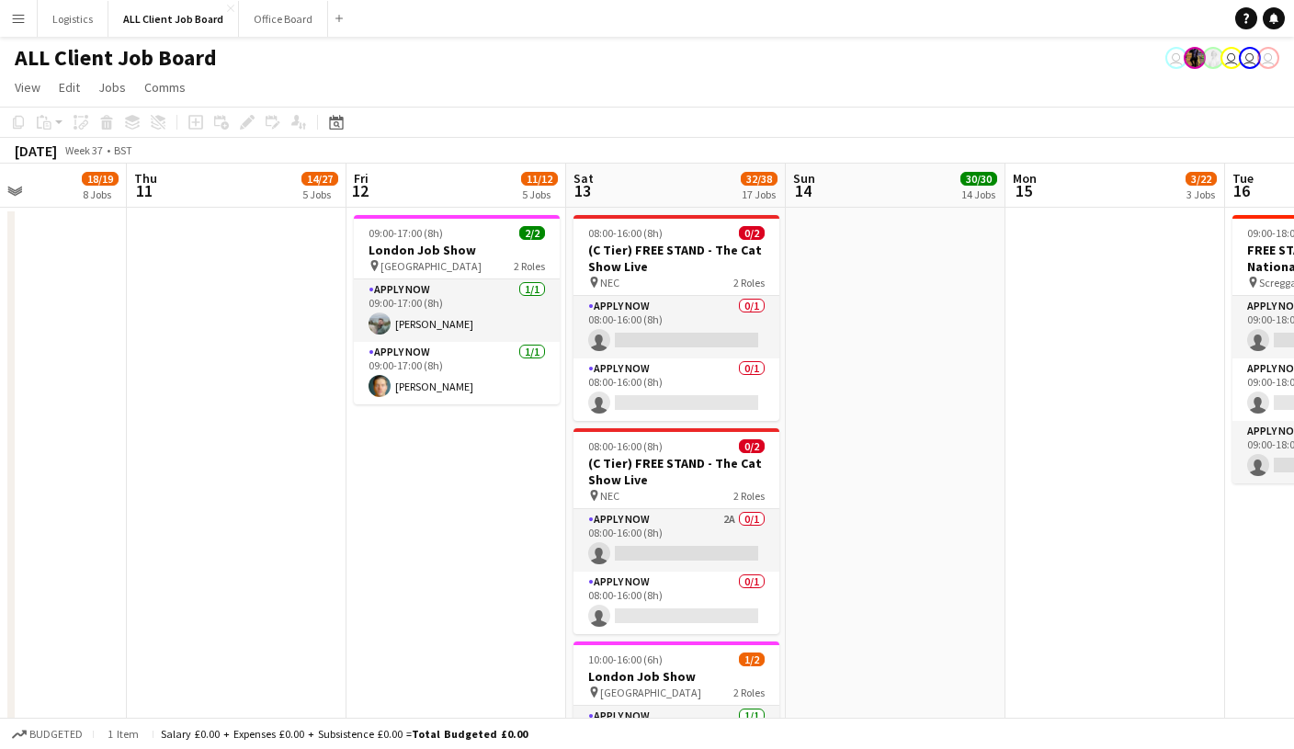
click at [27, 14] on button "Menu" at bounding box center [18, 18] width 37 height 37
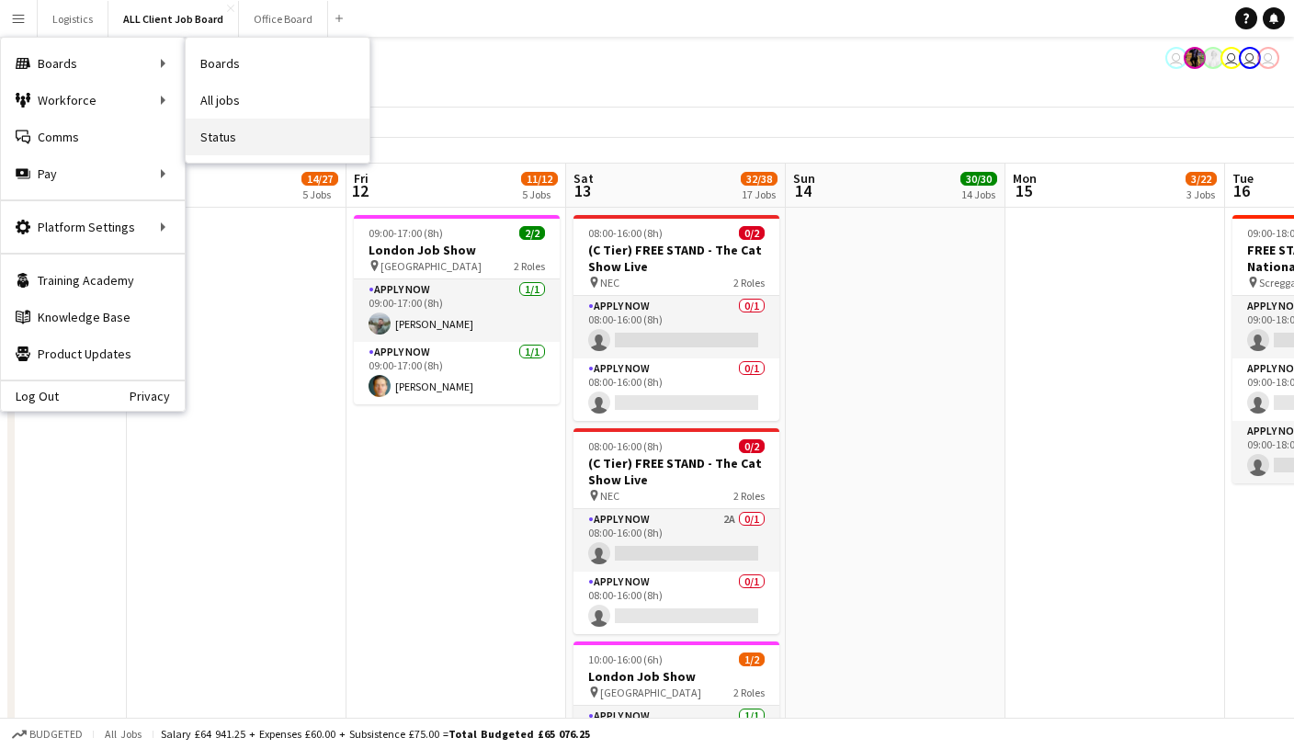
click at [218, 140] on link "Status" at bounding box center [278, 137] width 184 height 37
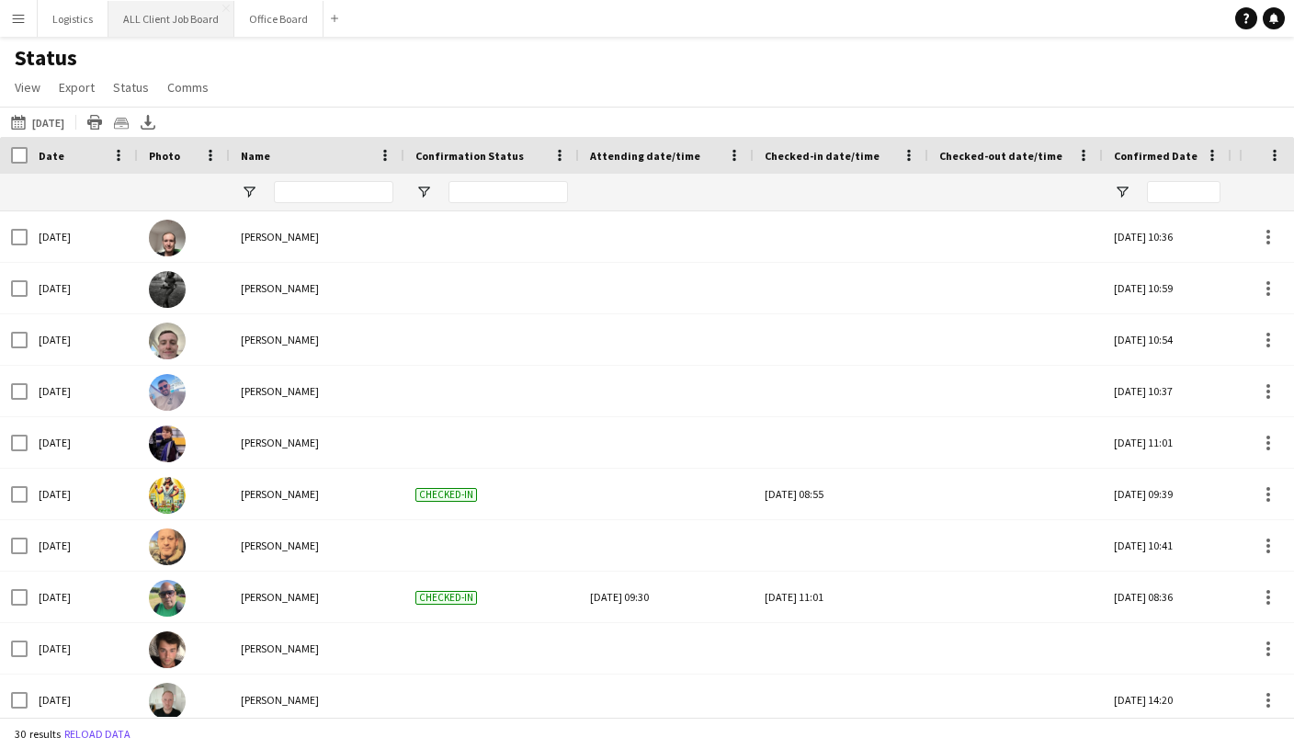
click at [190, 22] on button "ALL Client Job Board Close" at bounding box center [171, 19] width 126 height 36
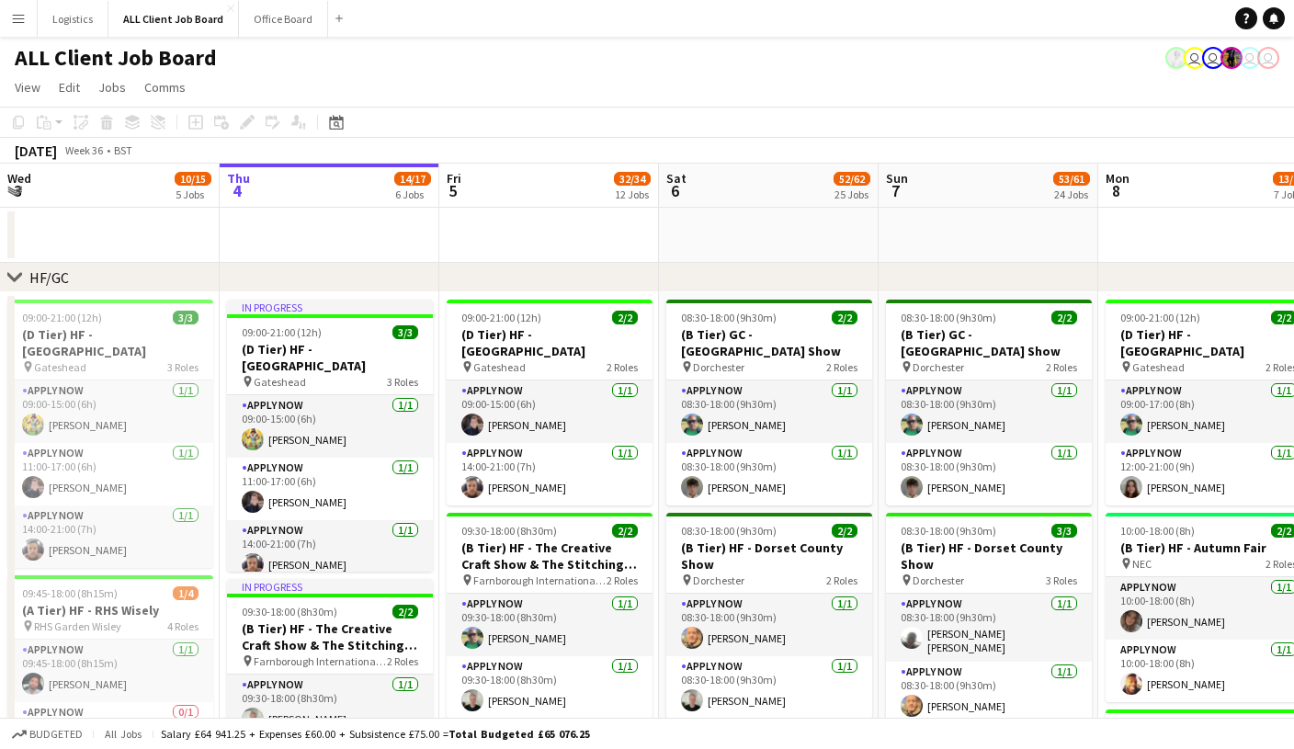
click at [25, 23] on app-icon "Menu" at bounding box center [18, 18] width 15 height 15
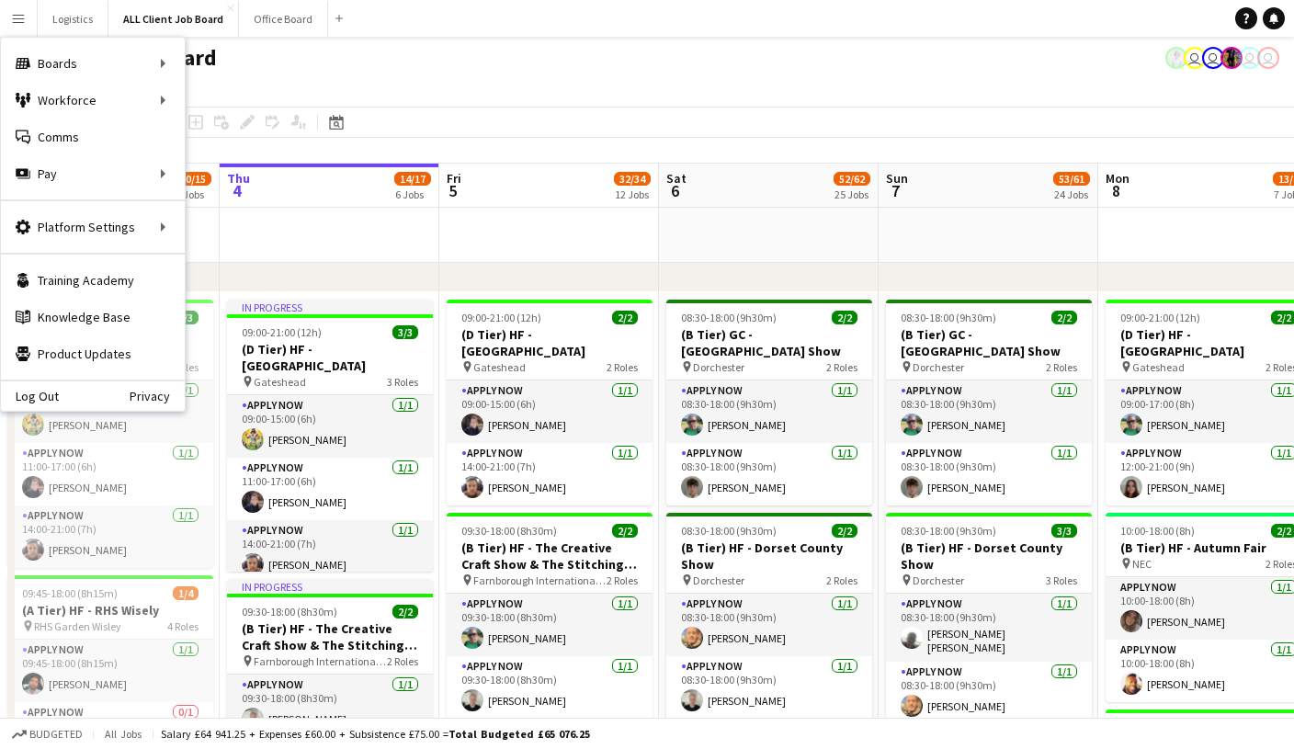
click at [444, 65] on div "ALL Client Job Board user user user user" at bounding box center [647, 54] width 1294 height 35
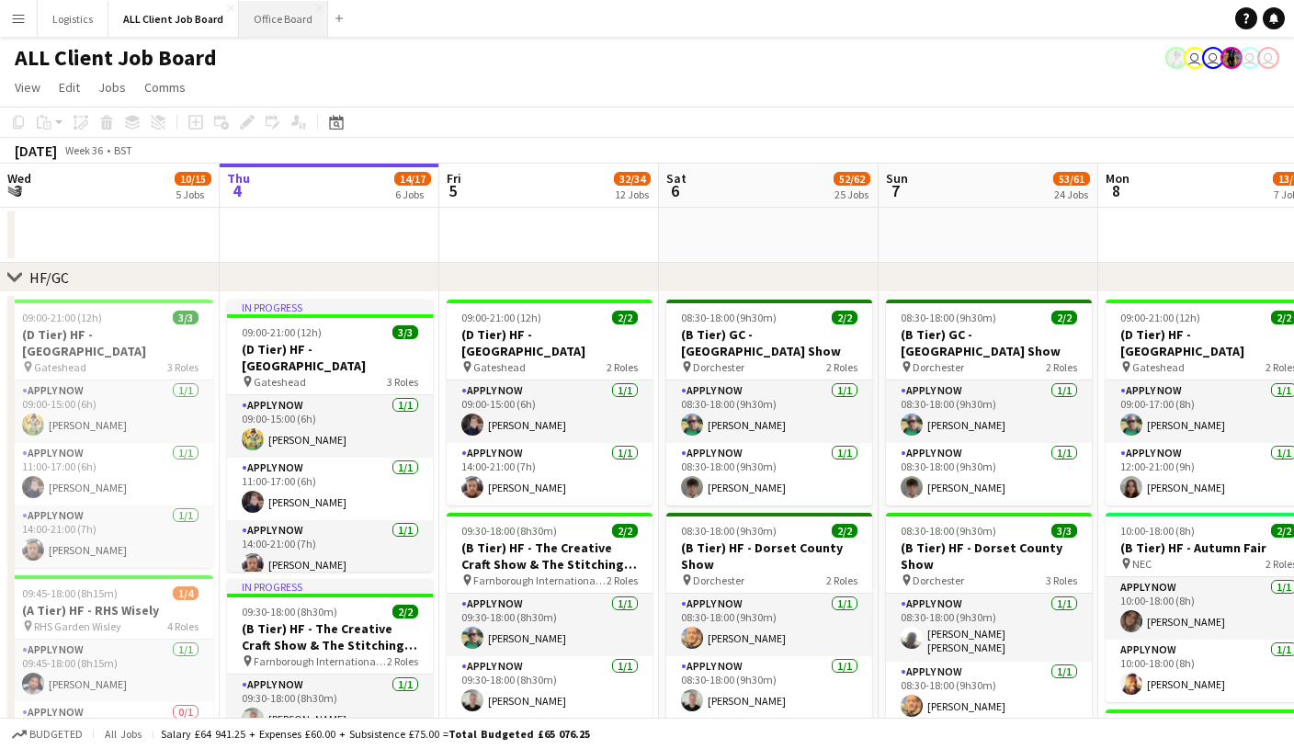
click at [277, 11] on button "Office Board Close" at bounding box center [283, 19] width 89 height 36
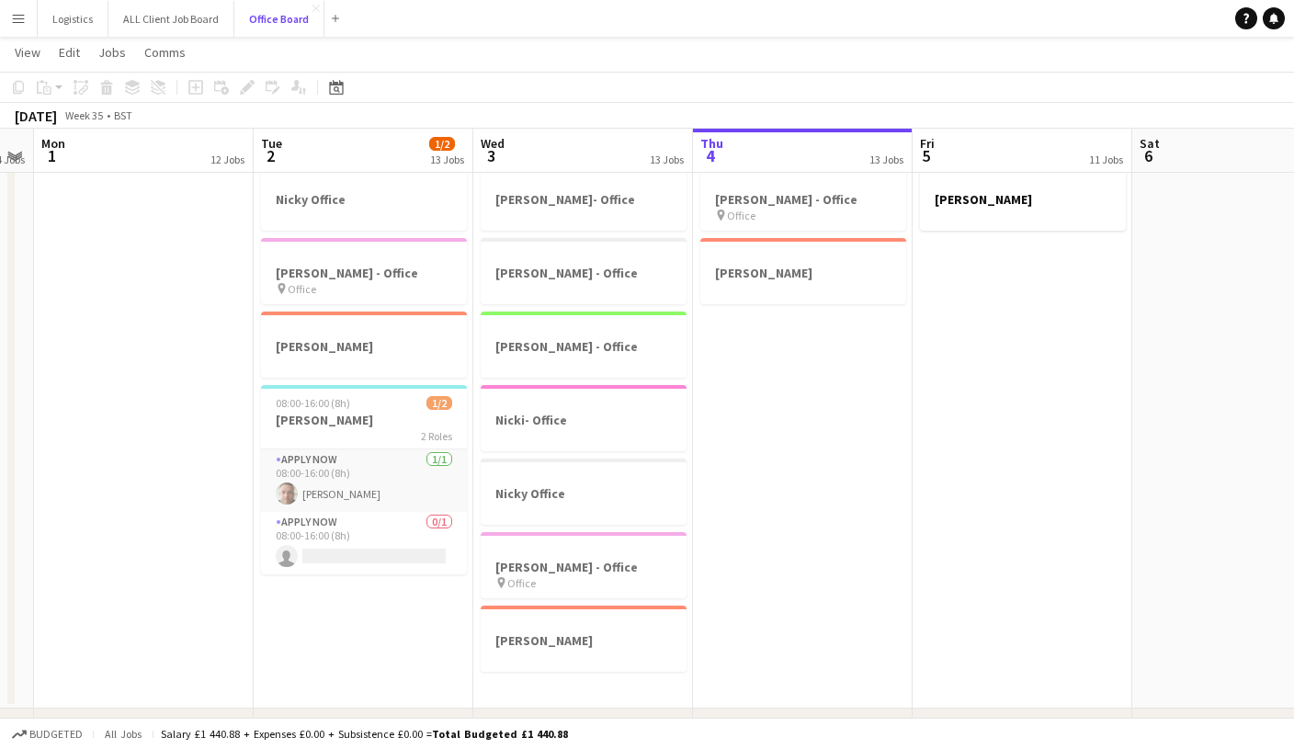
scroll to position [0, 402]
